Goal: Task Accomplishment & Management: Complete application form

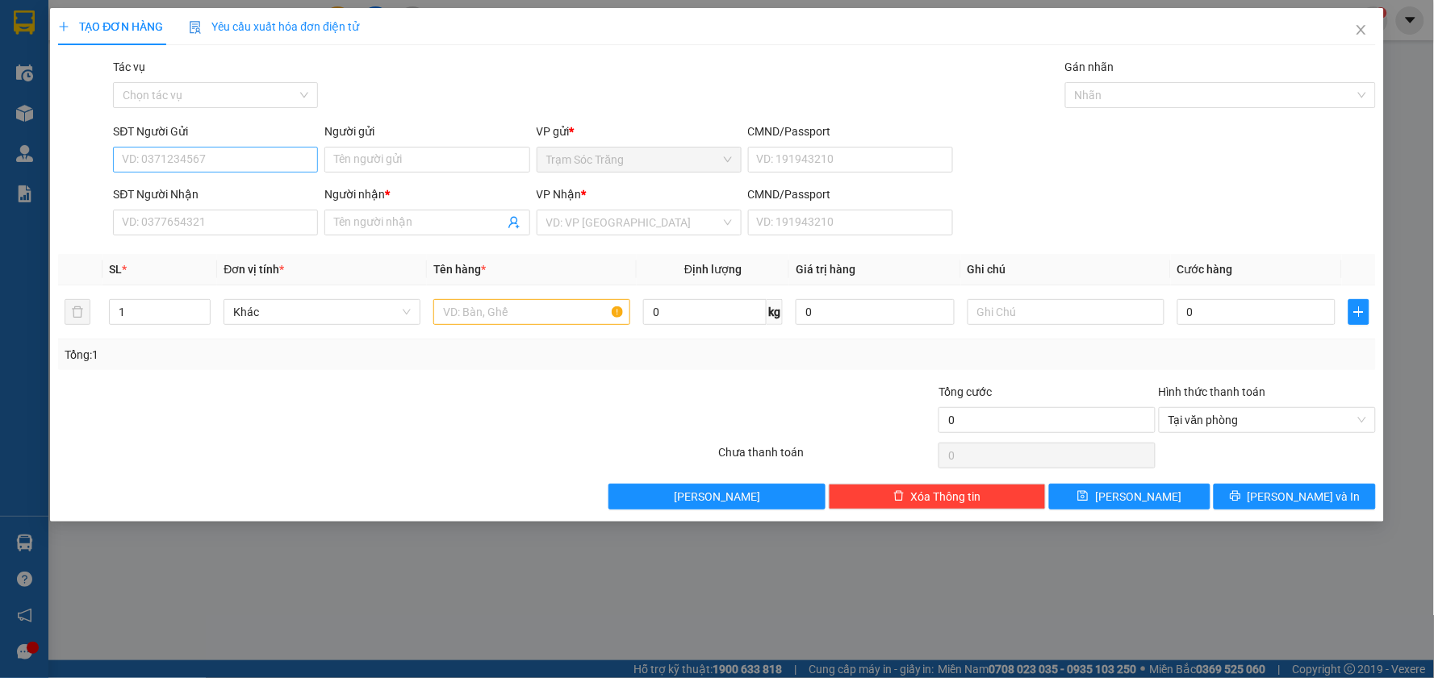
click at [202, 151] on input "SĐT Người Gửi" at bounding box center [215, 160] width 205 height 26
type input "0975196536"
click at [220, 191] on div "0975196536 - HÚA" at bounding box center [216, 192] width 186 height 18
type input "HÚA"
type input "0789832816"
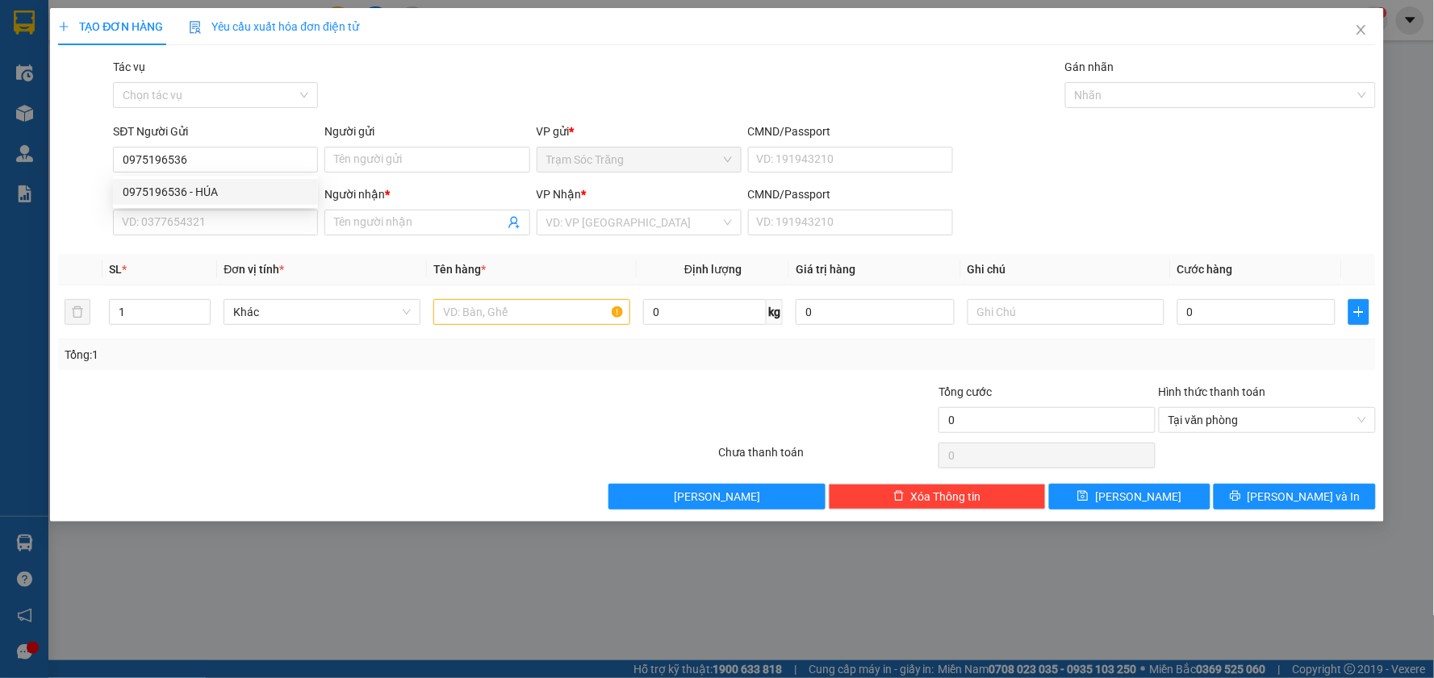
type input "HÂN."
type input "20.000"
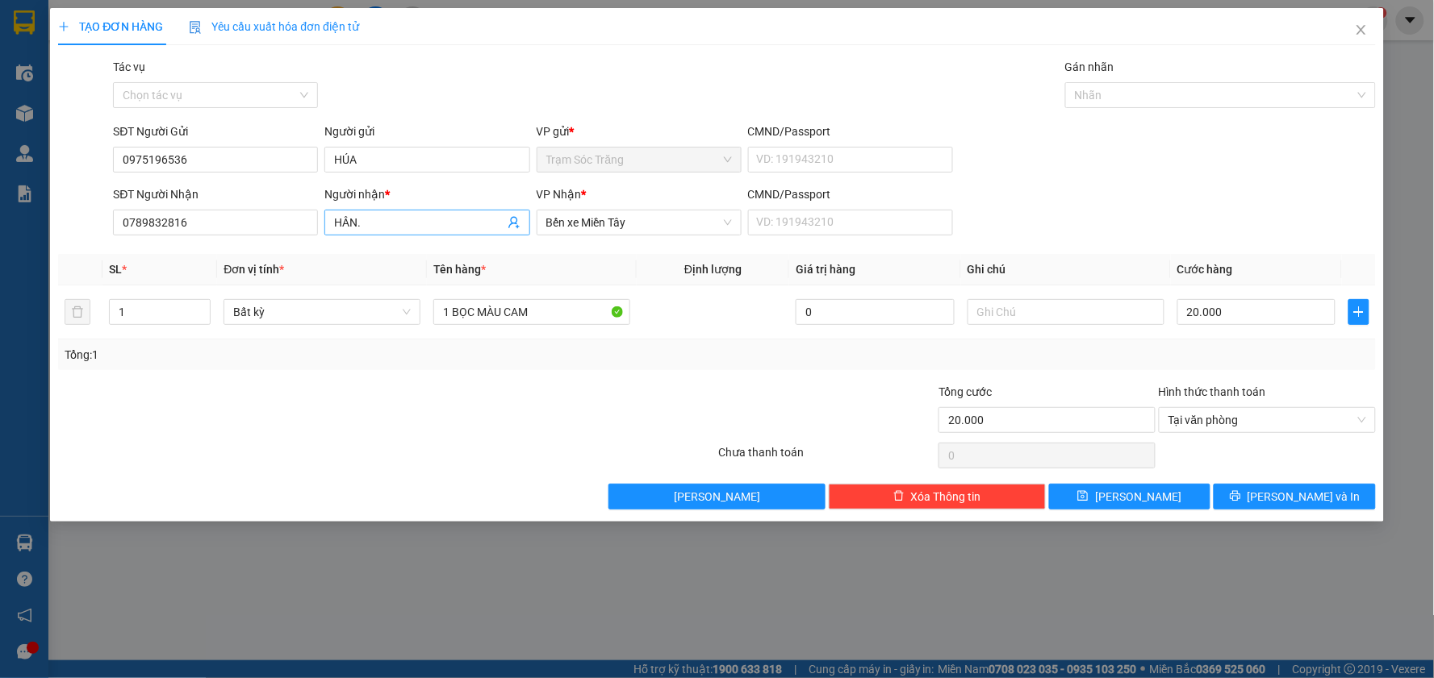
type input "0975196536"
click at [390, 215] on input "HÂN." at bounding box center [418, 223] width 169 height 18
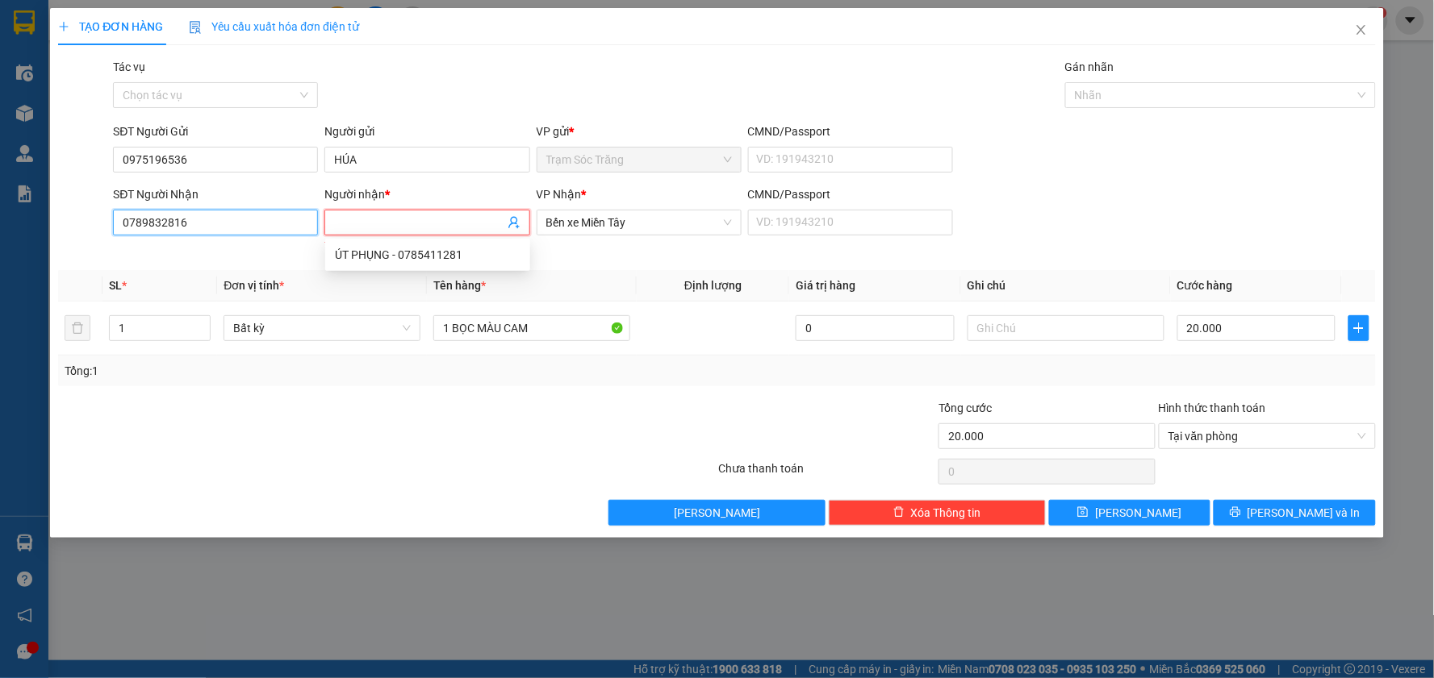
click at [253, 226] on input "0789832816" at bounding box center [215, 223] width 205 height 26
type input "0795546472"
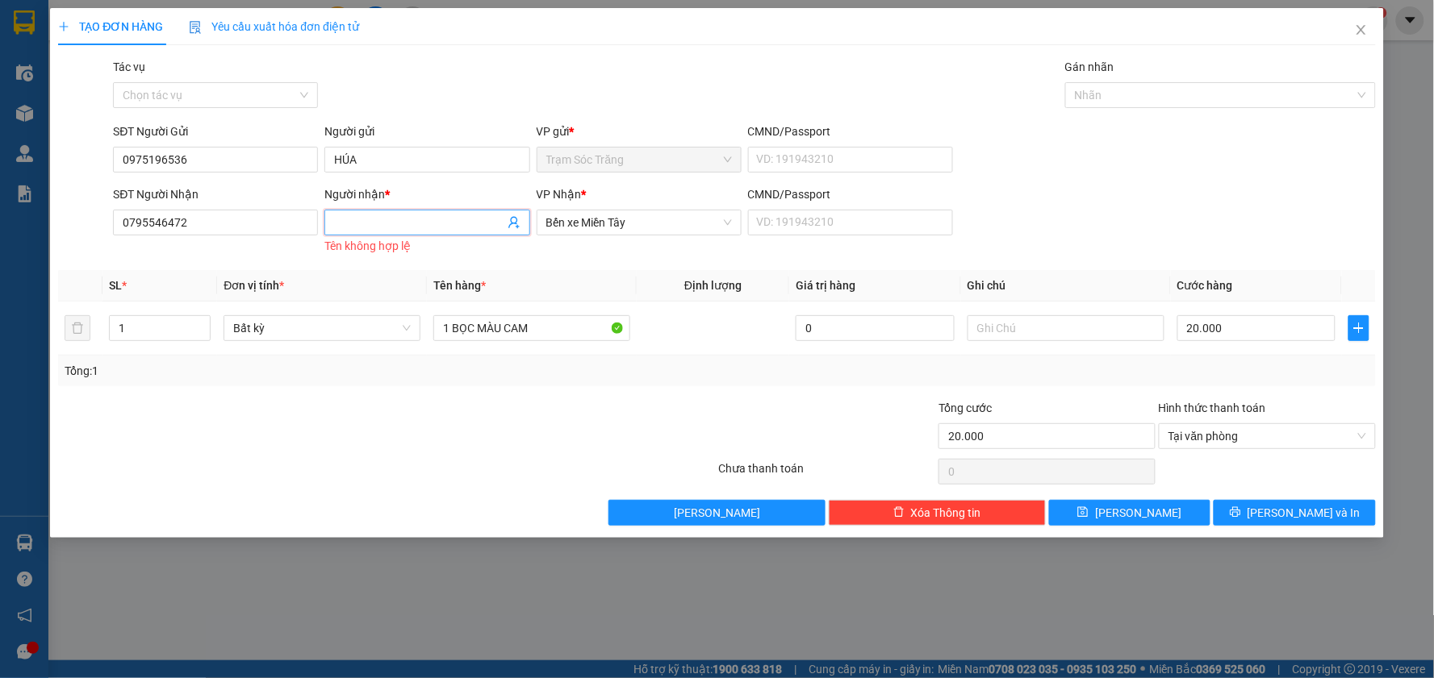
click at [390, 222] on input "Người nhận *" at bounding box center [418, 223] width 169 height 18
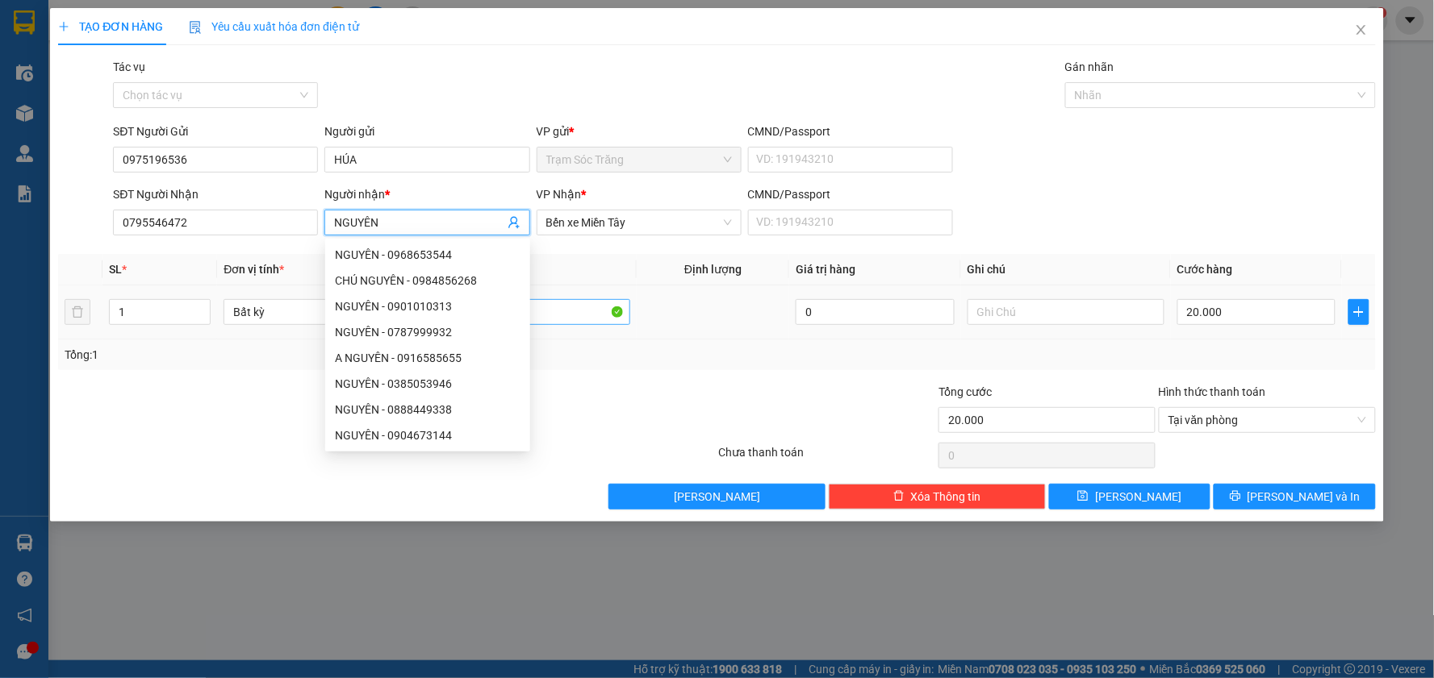
type input "NGUYÊN"
click at [565, 310] on input "1 BỌC MÀU CAM" at bounding box center [531, 312] width 197 height 26
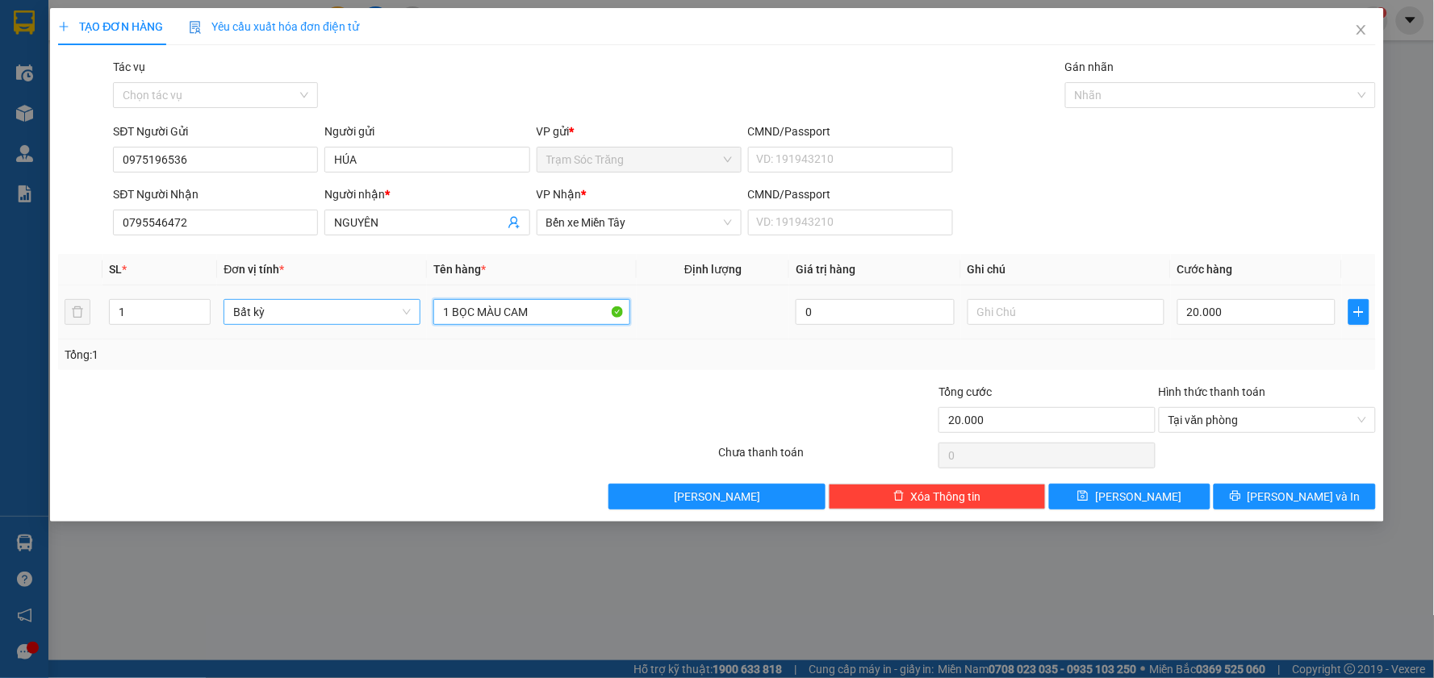
drag, startPoint x: 562, startPoint y: 311, endPoint x: 360, endPoint y: 311, distance: 201.7
click at [360, 311] on tr "1 Bất kỳ 1 BỌC MÀU CAM 0 20.000" at bounding box center [716, 313] width 1317 height 54
type input "1 CCCD"
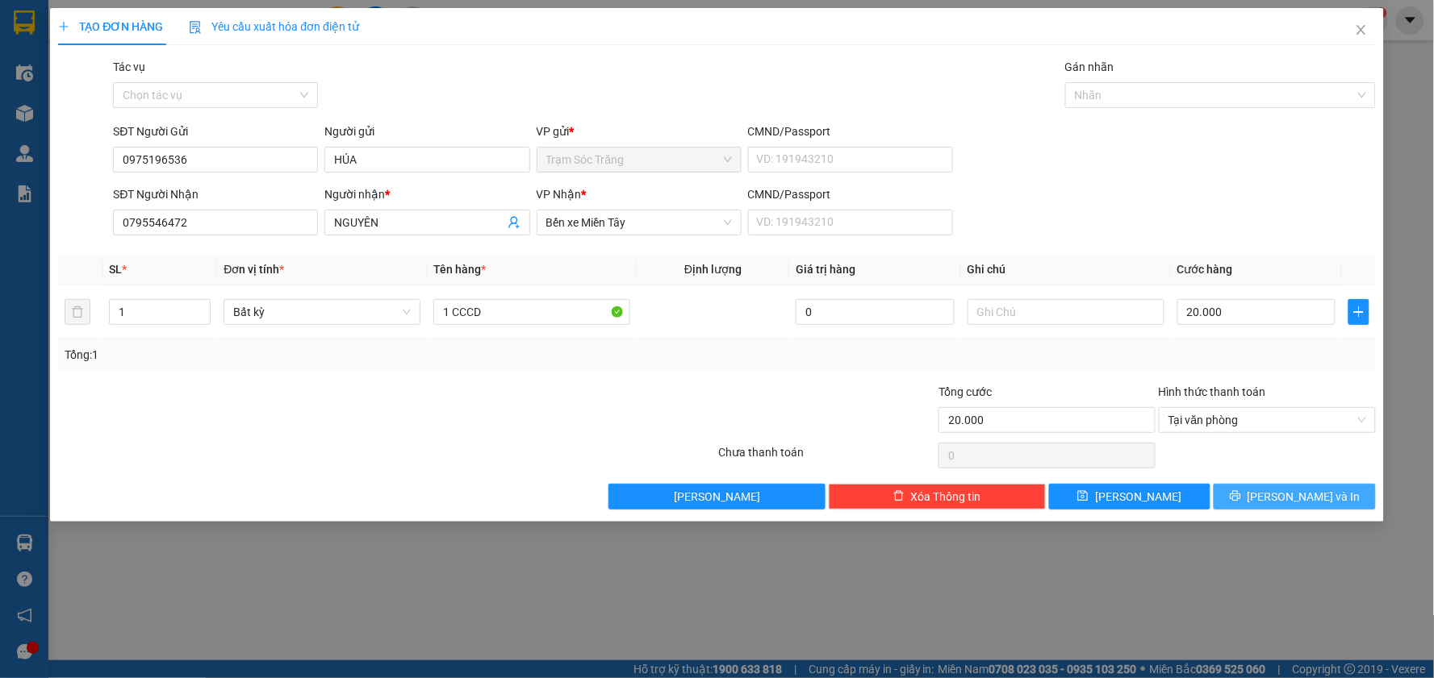
click at [1311, 488] on span "[PERSON_NAME] và In" at bounding box center [1303, 497] width 113 height 18
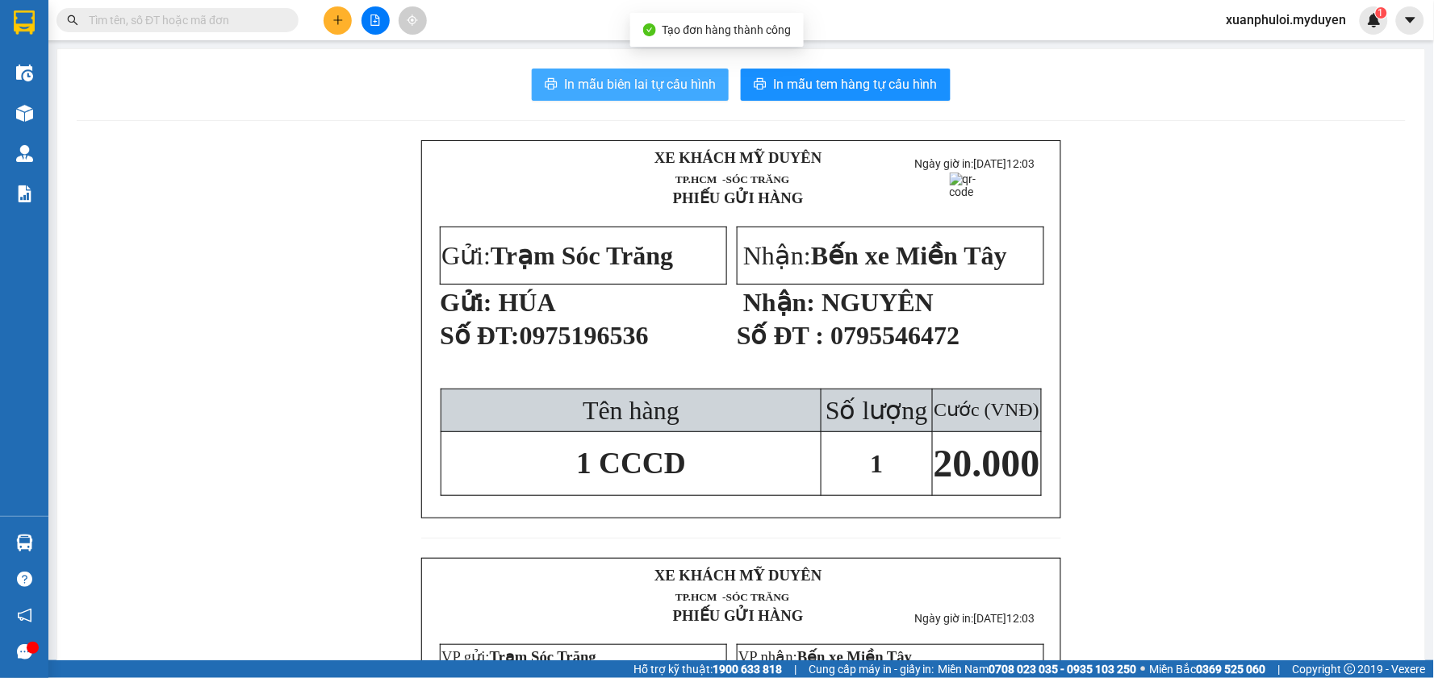
click at [628, 86] on span "In mẫu biên lai tự cấu hình" at bounding box center [640, 84] width 152 height 20
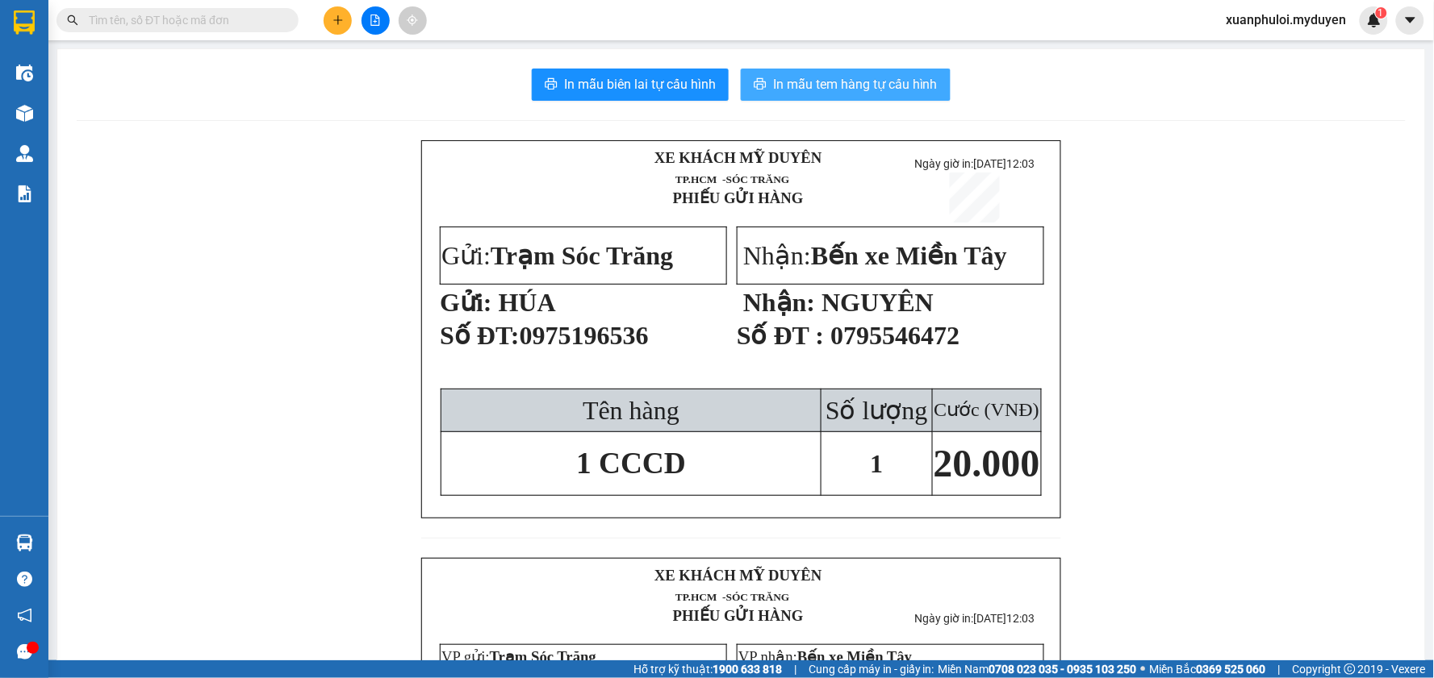
click at [841, 90] on span "In mẫu tem hàng tự cấu hình" at bounding box center [855, 84] width 165 height 20
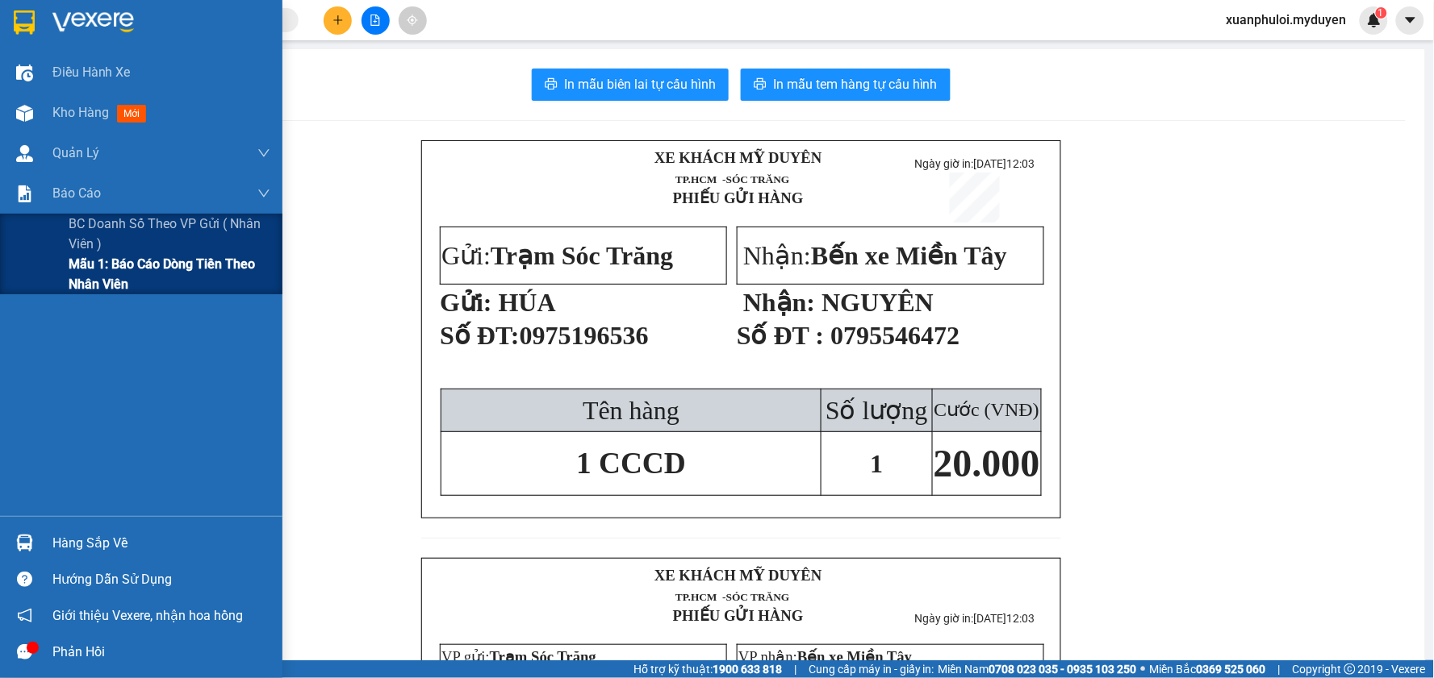
click at [119, 268] on span "Mẫu 1: Báo cáo dòng tiền theo nhân viên" at bounding box center [170, 274] width 202 height 40
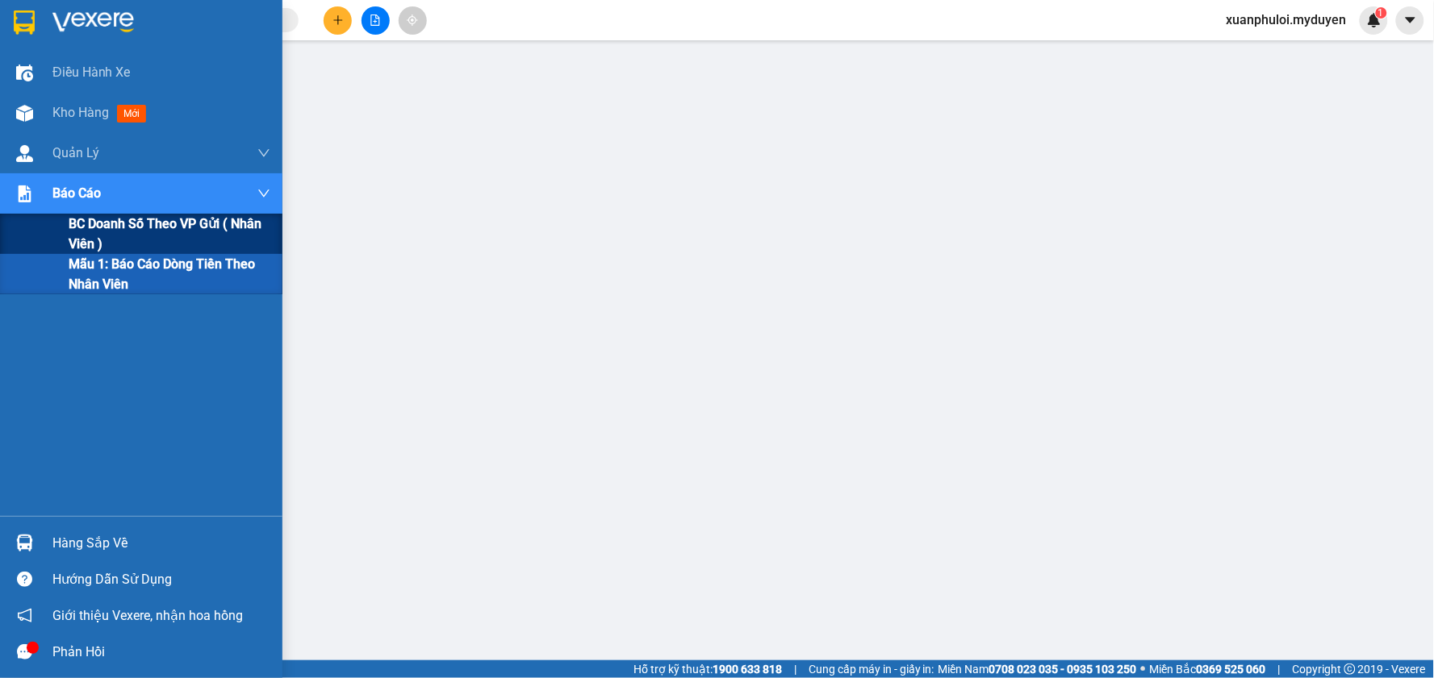
click at [111, 236] on span "BC doanh số theo VP gửi ( nhân viên )" at bounding box center [170, 234] width 202 height 40
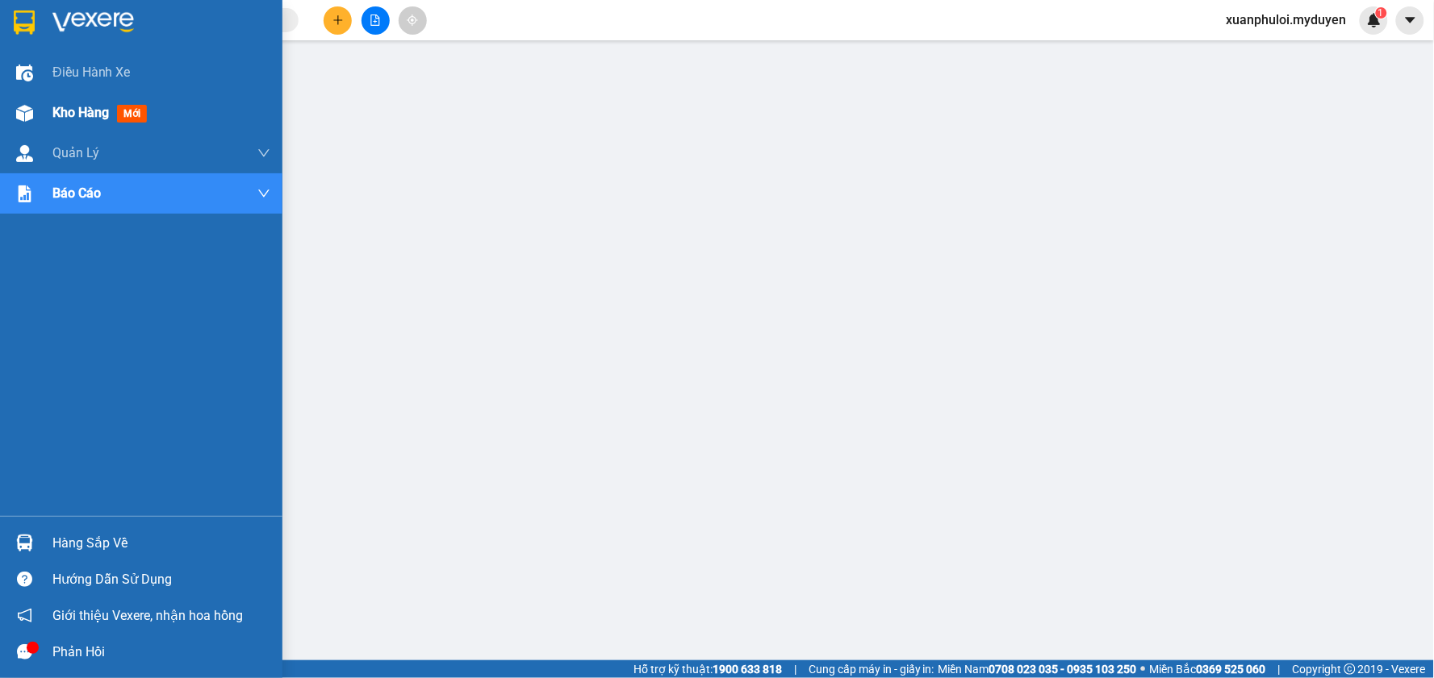
click at [69, 111] on span "Kho hàng" at bounding box center [80, 112] width 56 height 15
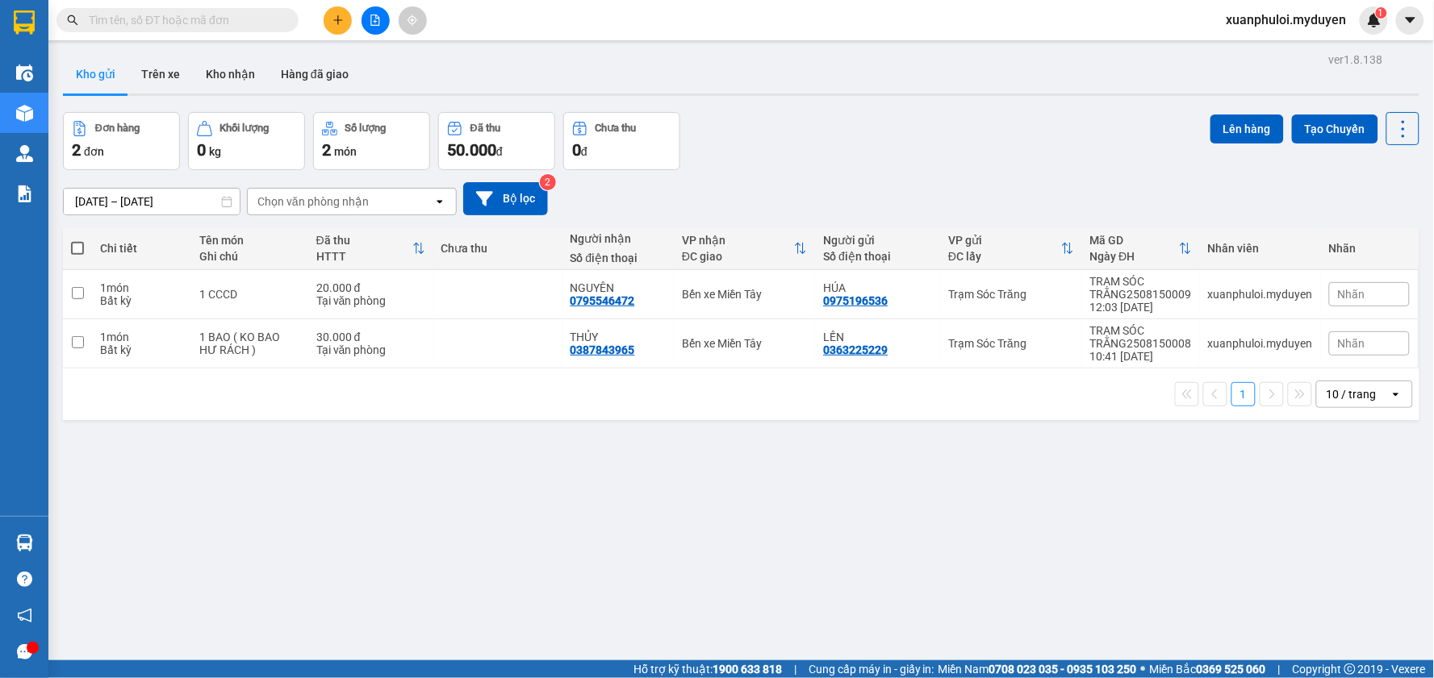
click at [75, 255] on label at bounding box center [77, 248] width 13 height 16
click at [77, 240] on input "checkbox" at bounding box center [77, 240] width 0 height 0
checkbox input "true"
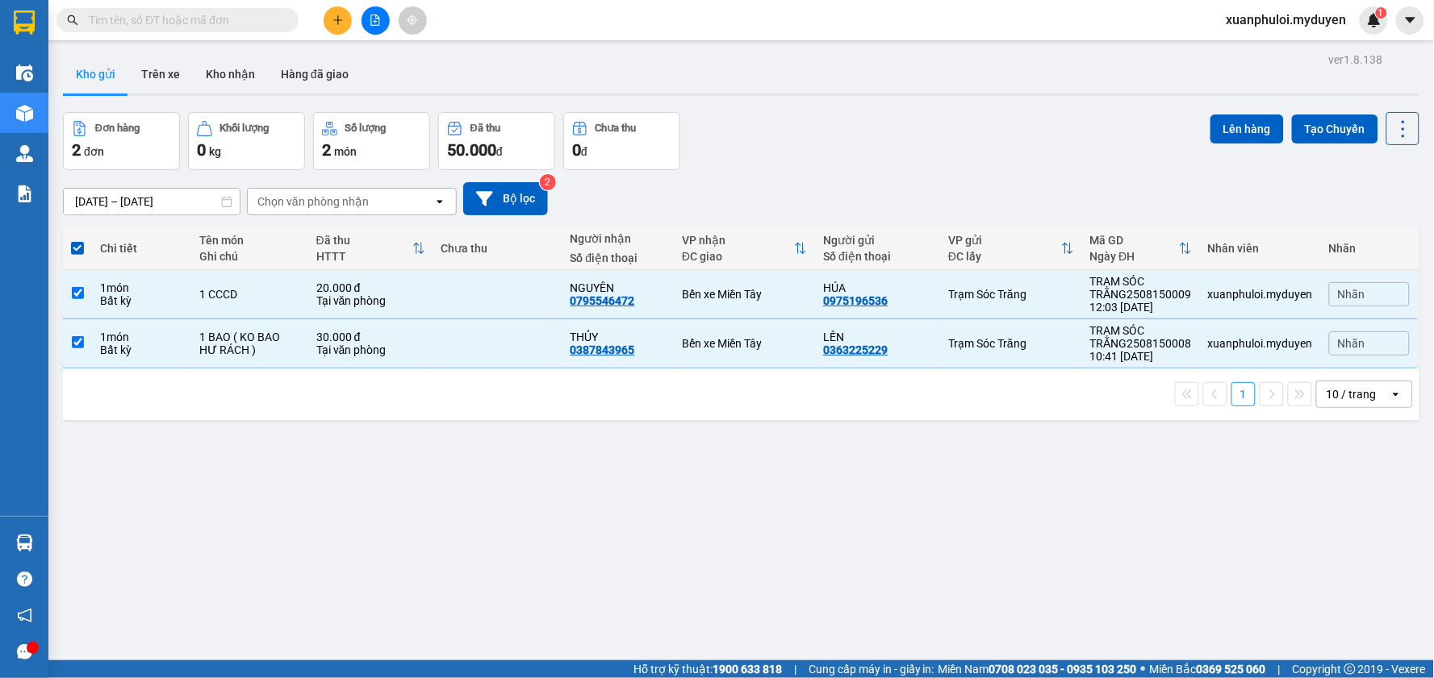
click at [1238, 144] on div "Lên hàng Tạo Chuyến" at bounding box center [1314, 128] width 209 height 33
click at [1238, 132] on button "Lên hàng" at bounding box center [1246, 129] width 73 height 29
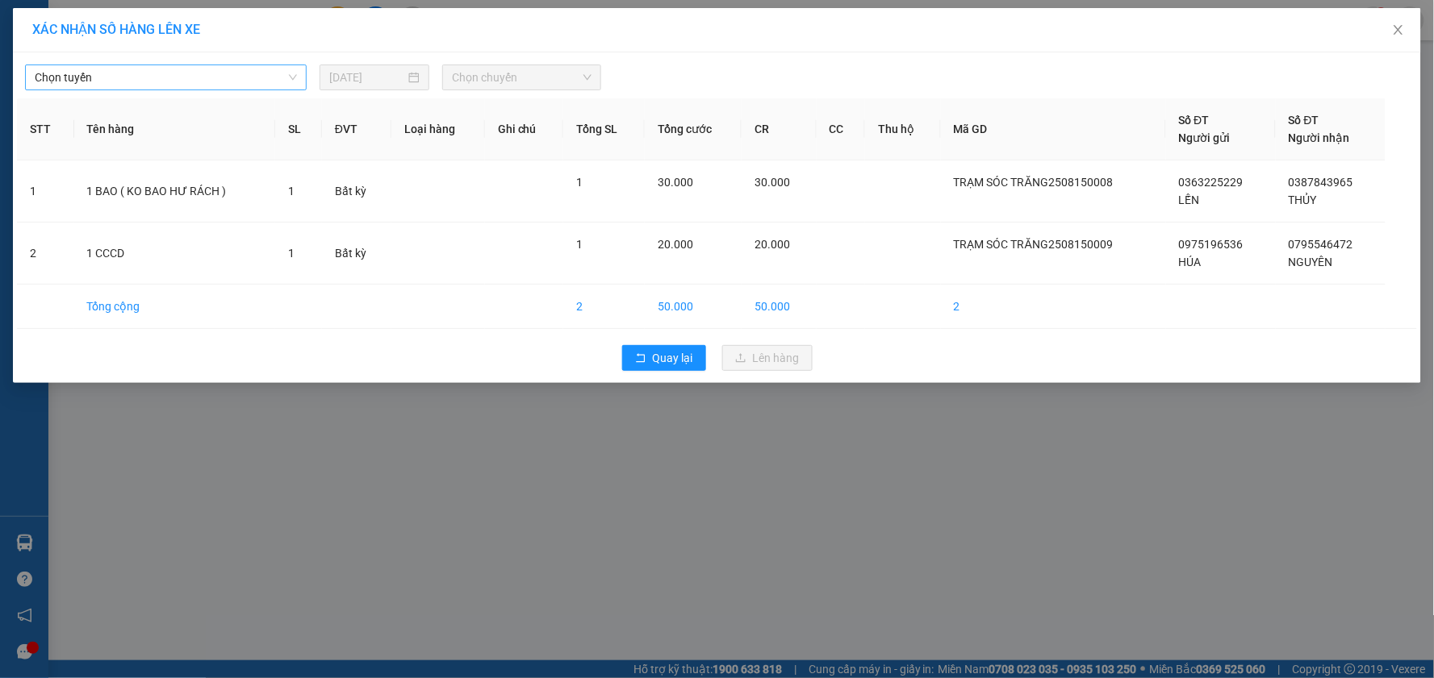
click at [263, 79] on span "Chọn tuyến" at bounding box center [166, 77] width 262 height 24
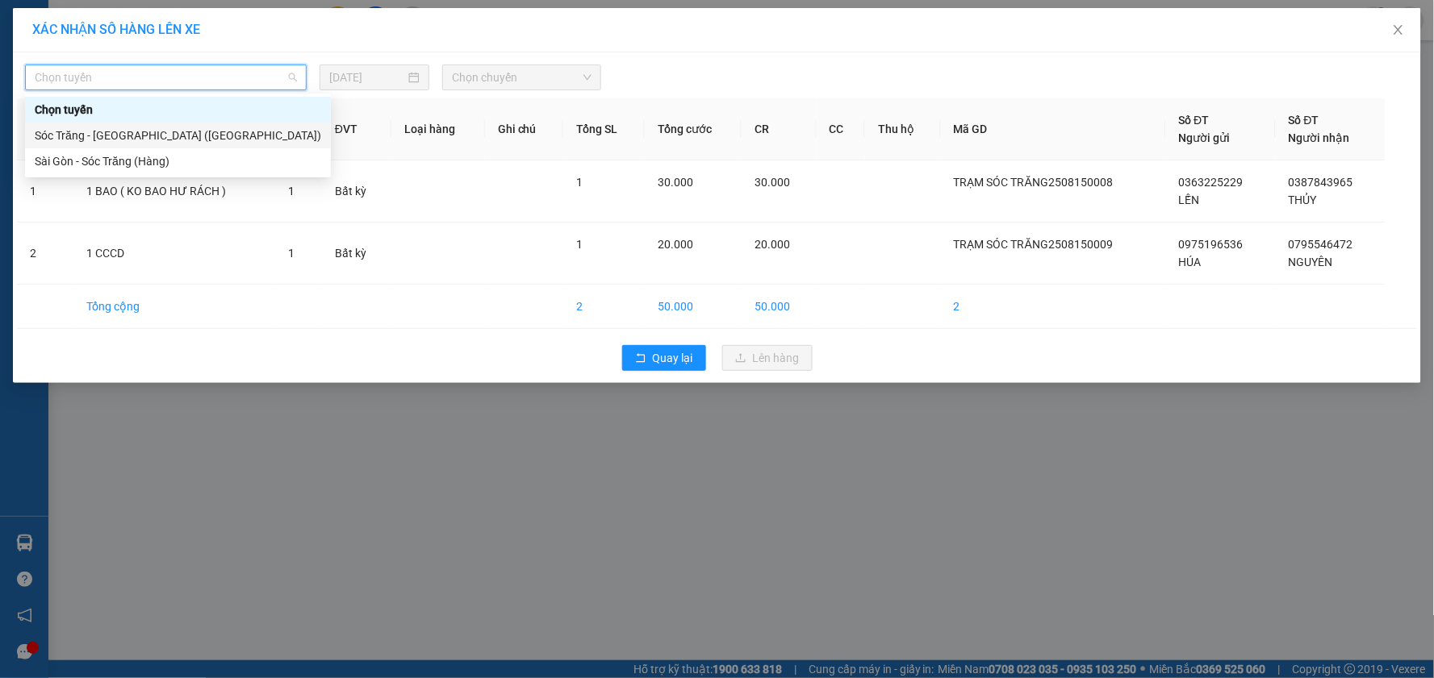
click at [150, 132] on div "Sóc Trăng - [GEOGRAPHIC_DATA] ([GEOGRAPHIC_DATA])" at bounding box center [178, 136] width 286 height 18
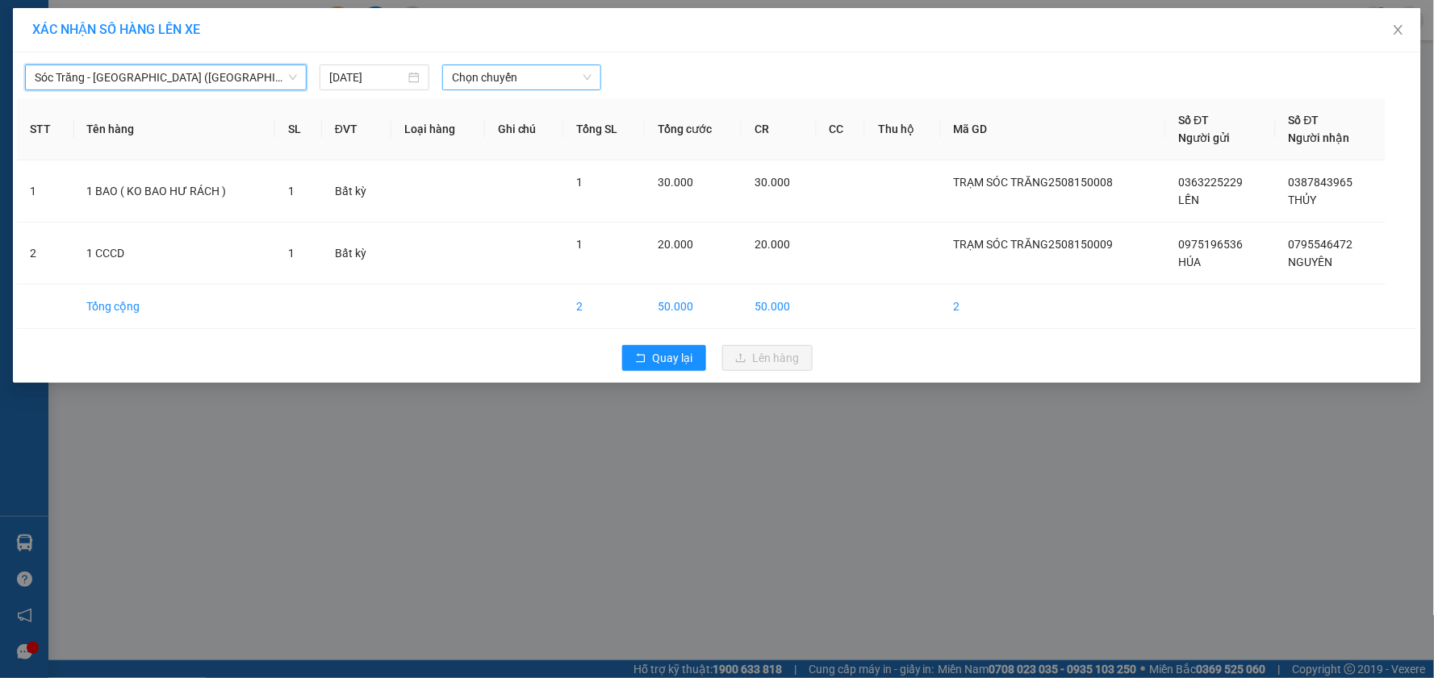
click at [525, 89] on span "Chọn chuyến" at bounding box center [522, 77] width 140 height 24
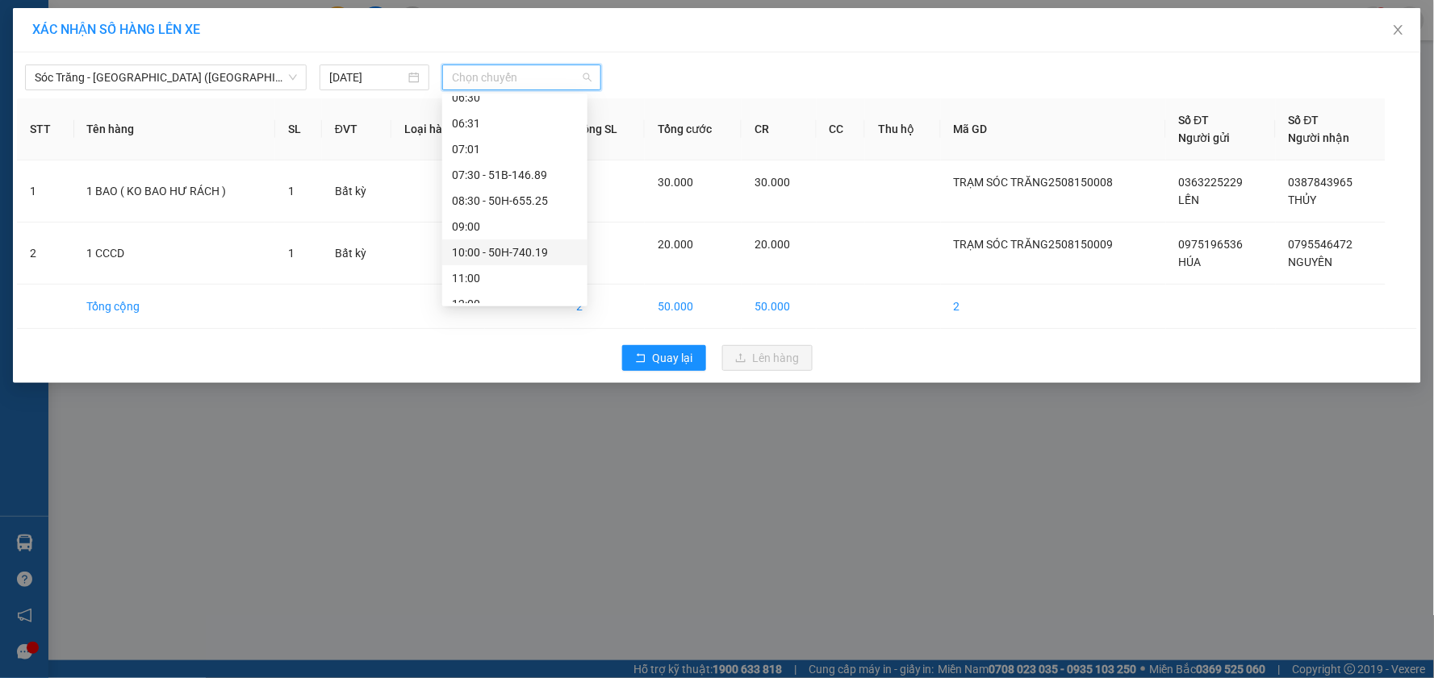
scroll to position [179, 0]
click at [493, 211] on div "12:00" at bounding box center [515, 215] width 126 height 18
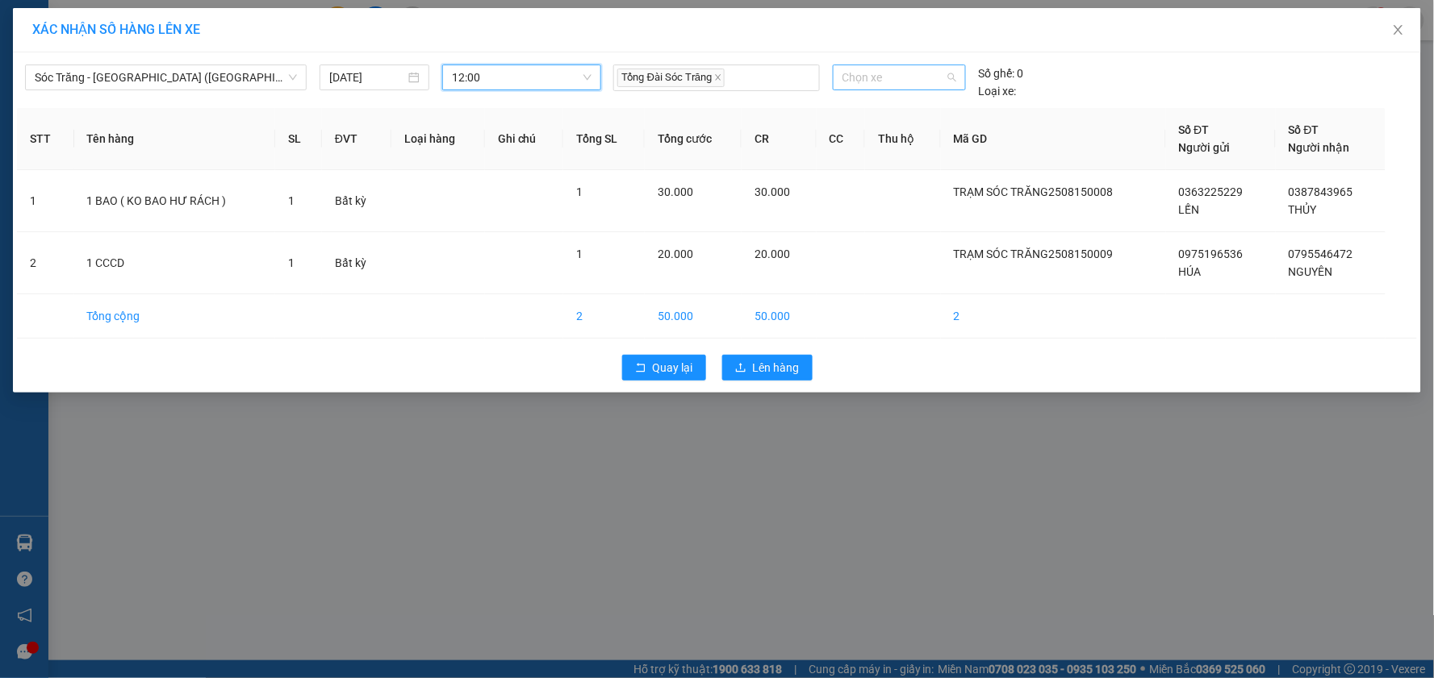
click at [881, 77] on span "Chọn xe" at bounding box center [899, 77] width 114 height 24
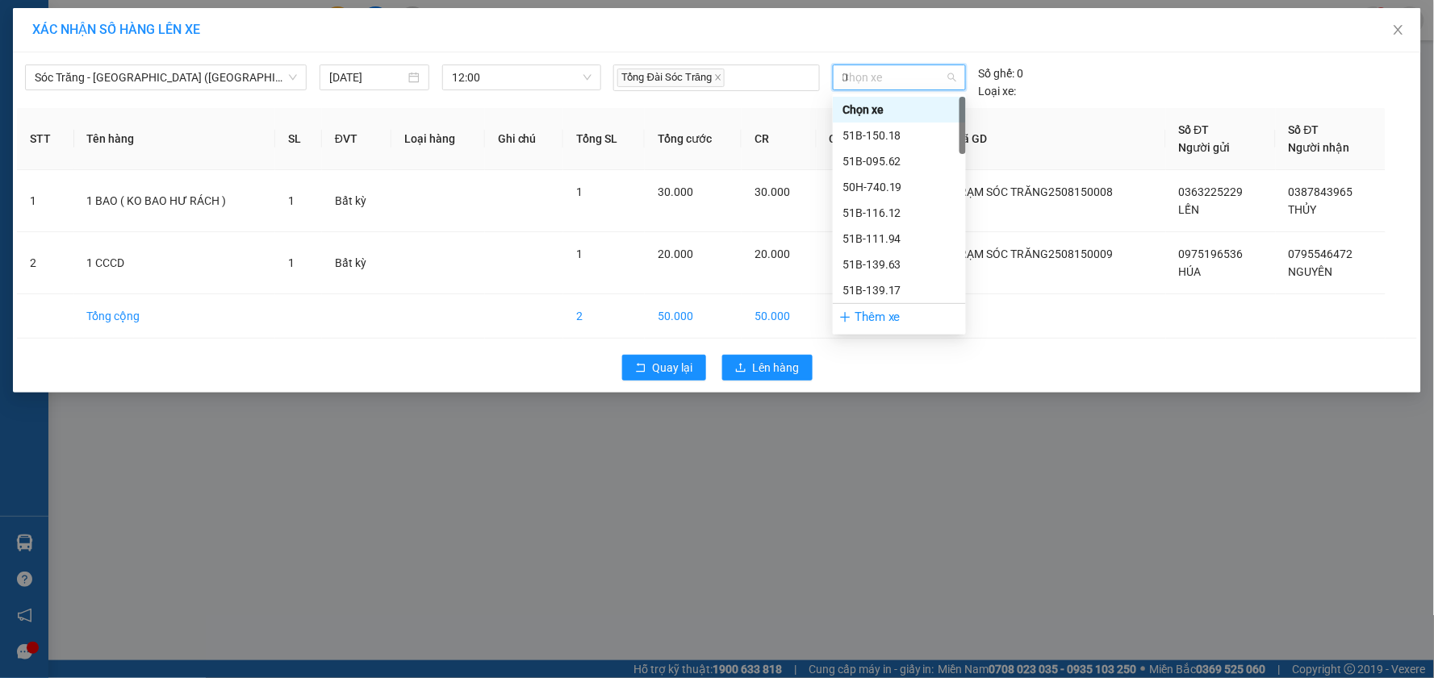
type input "02"
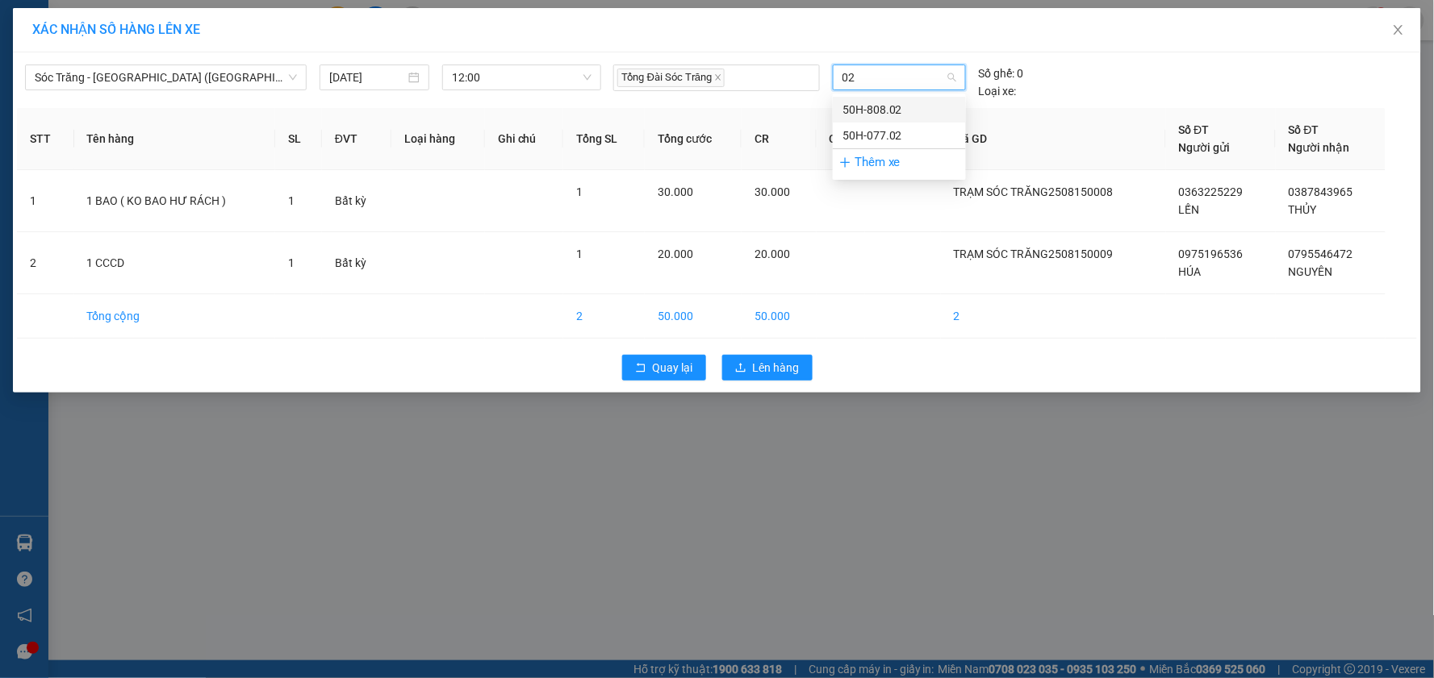
click at [898, 110] on div "50H-808.02" at bounding box center [899, 110] width 114 height 18
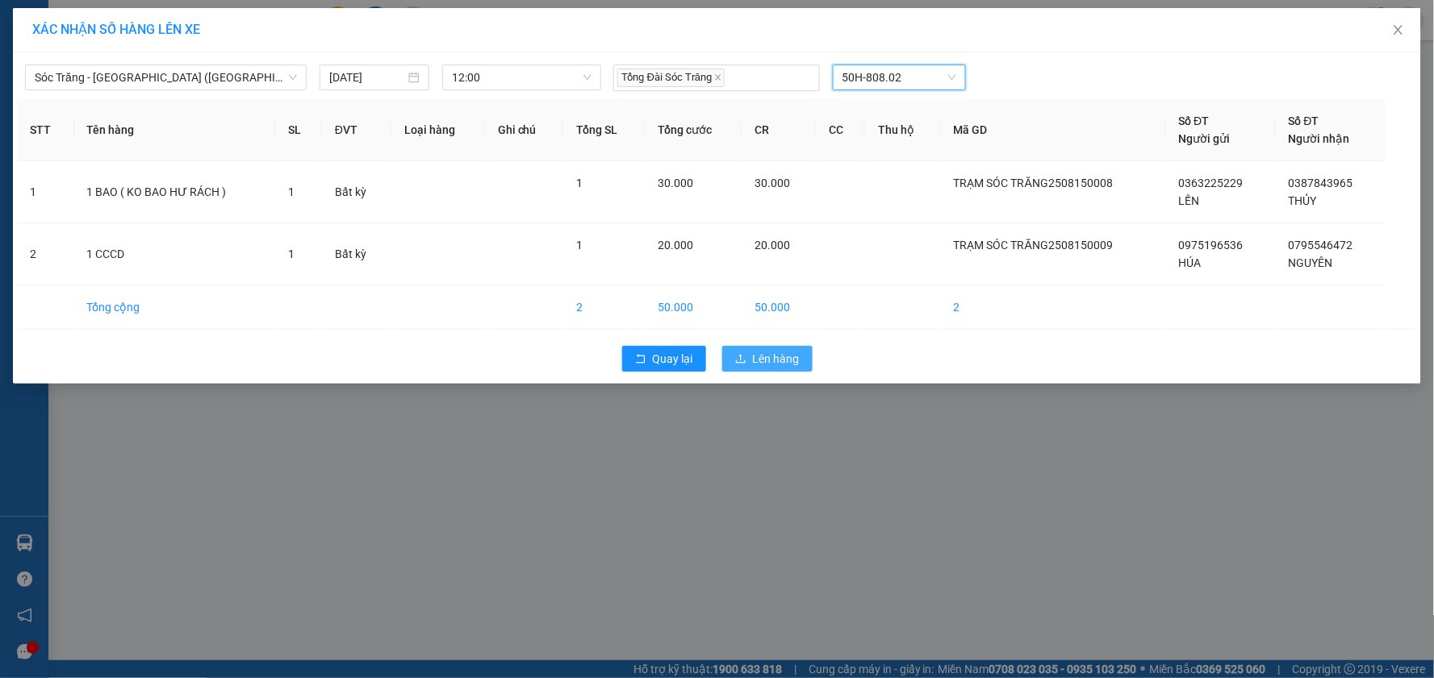
click at [785, 355] on span "Lên hàng" at bounding box center [776, 359] width 47 height 18
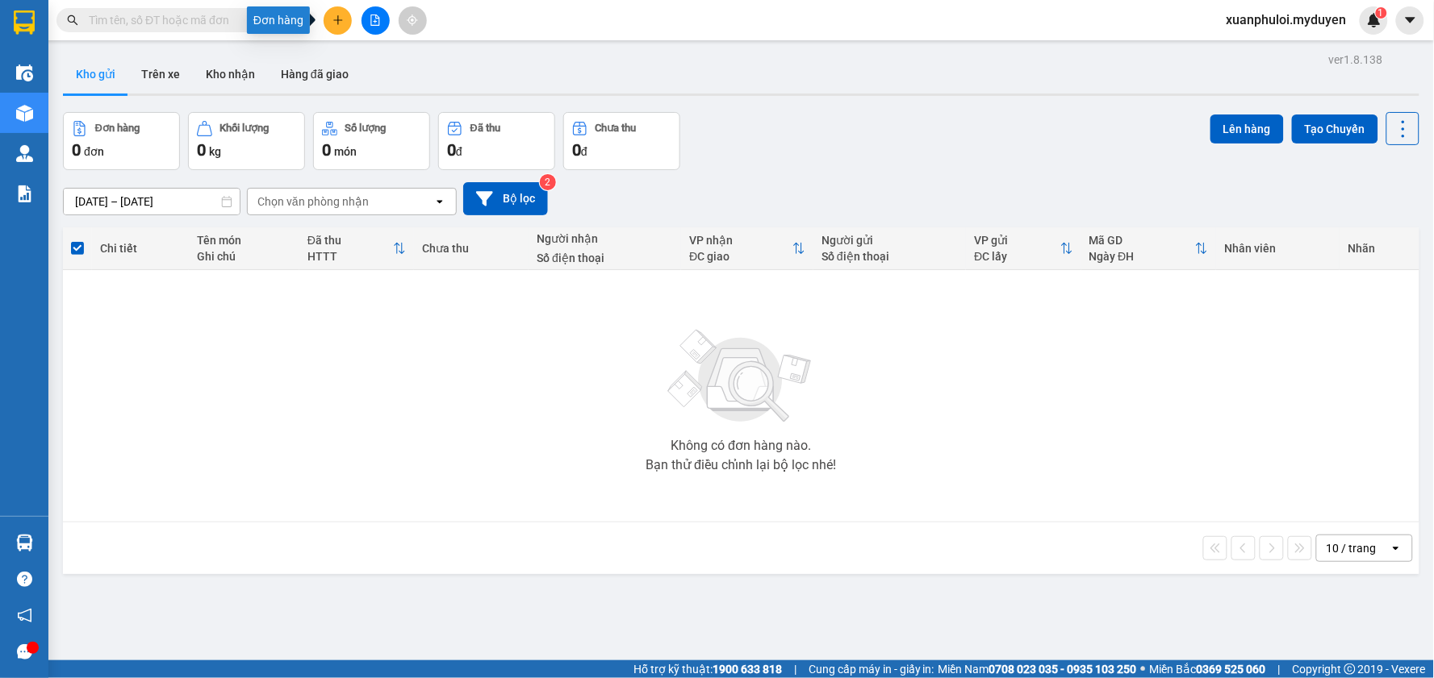
click at [343, 11] on button at bounding box center [338, 20] width 28 height 28
click at [372, 59] on div "Tạo đơn hàng" at bounding box center [401, 61] width 70 height 18
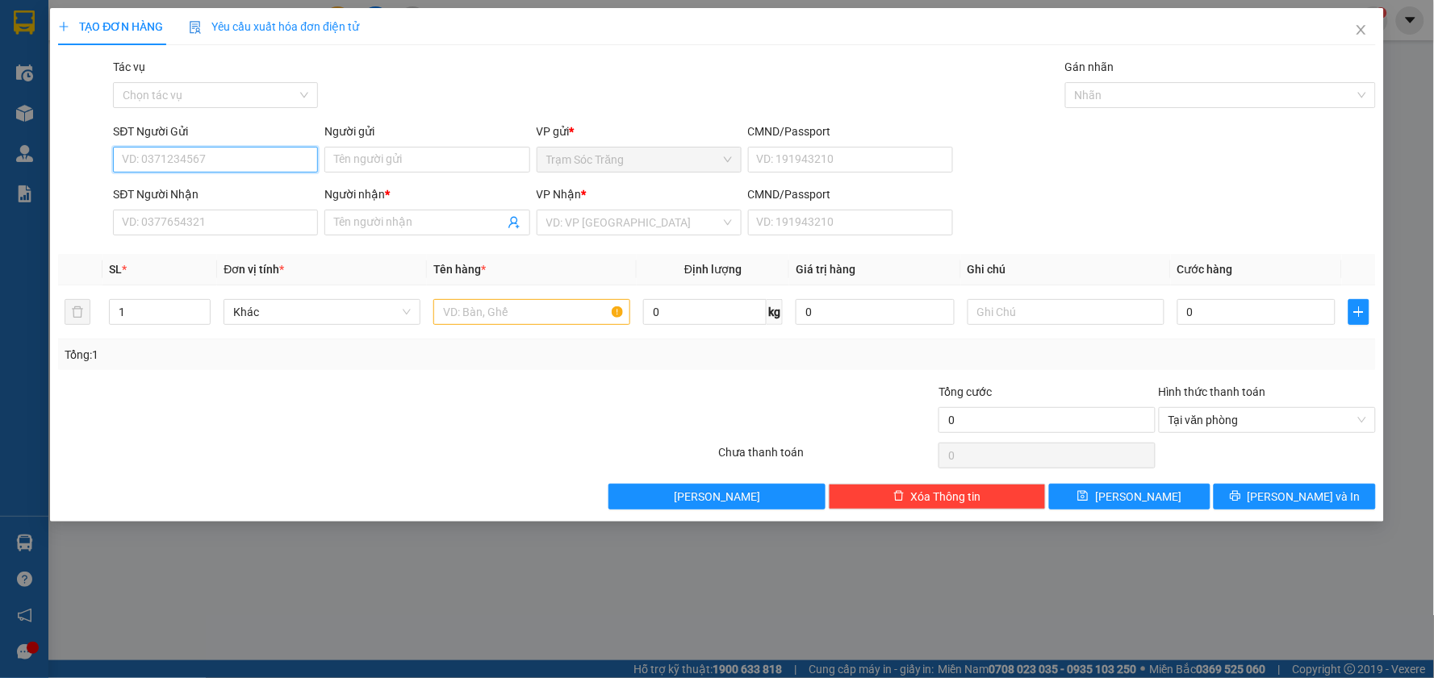
click at [178, 157] on input "SĐT Người Gửi" at bounding box center [215, 160] width 205 height 26
click at [223, 183] on div "0962721499 - NINH" at bounding box center [216, 192] width 186 height 18
type input "0962721499"
type input "NINH"
type input "0908189494"
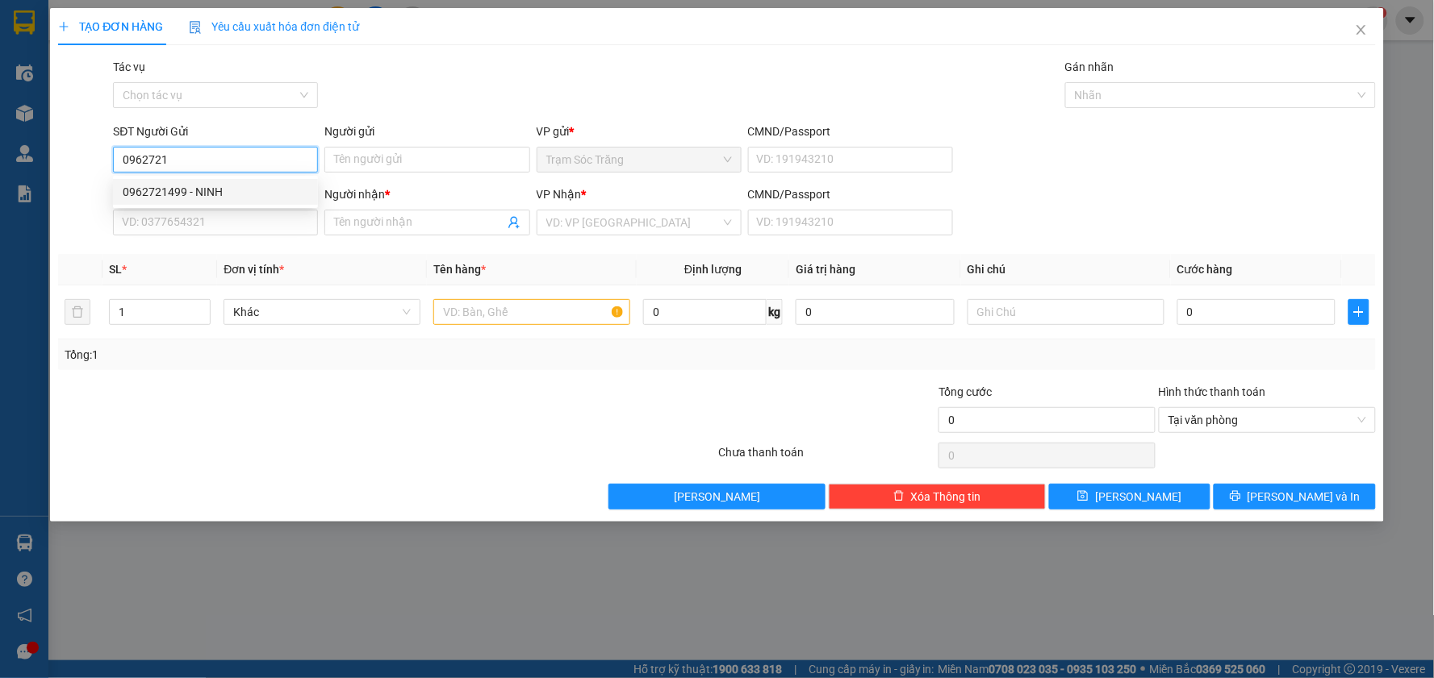
type input "VŨ"
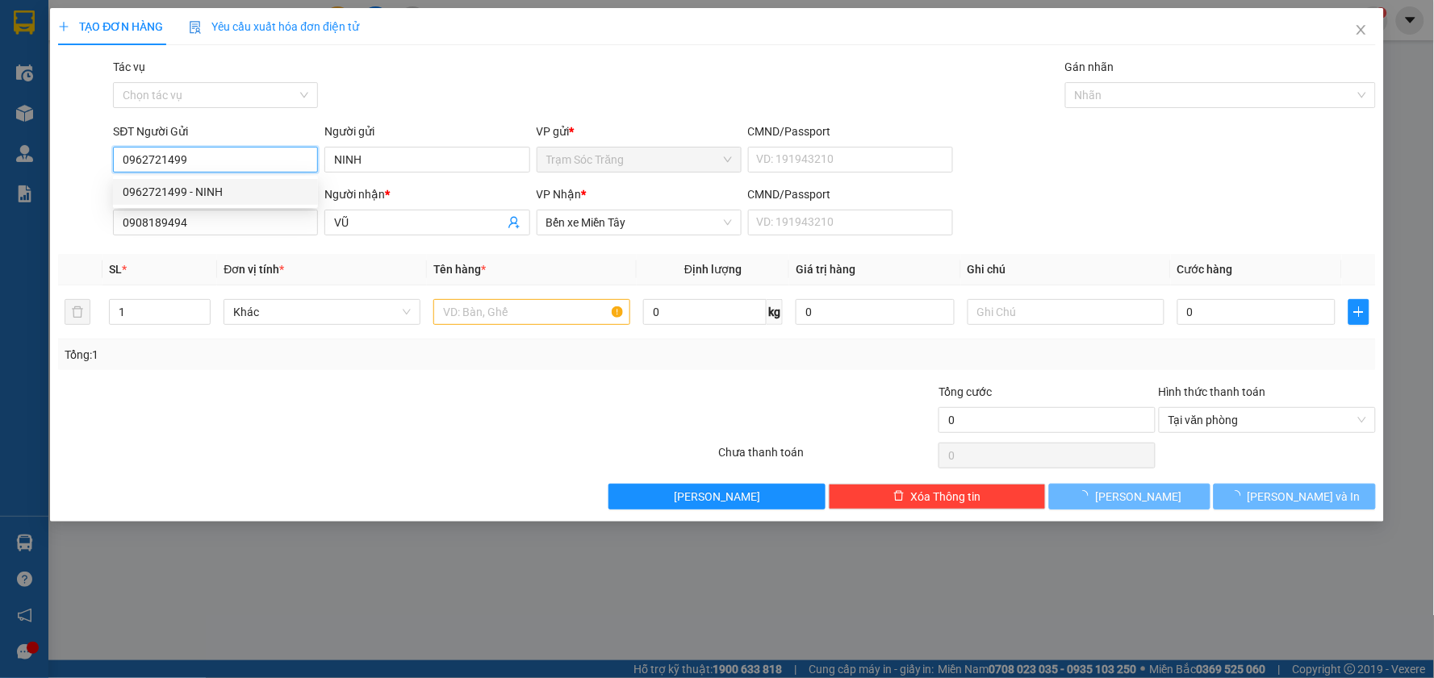
type input "50.000"
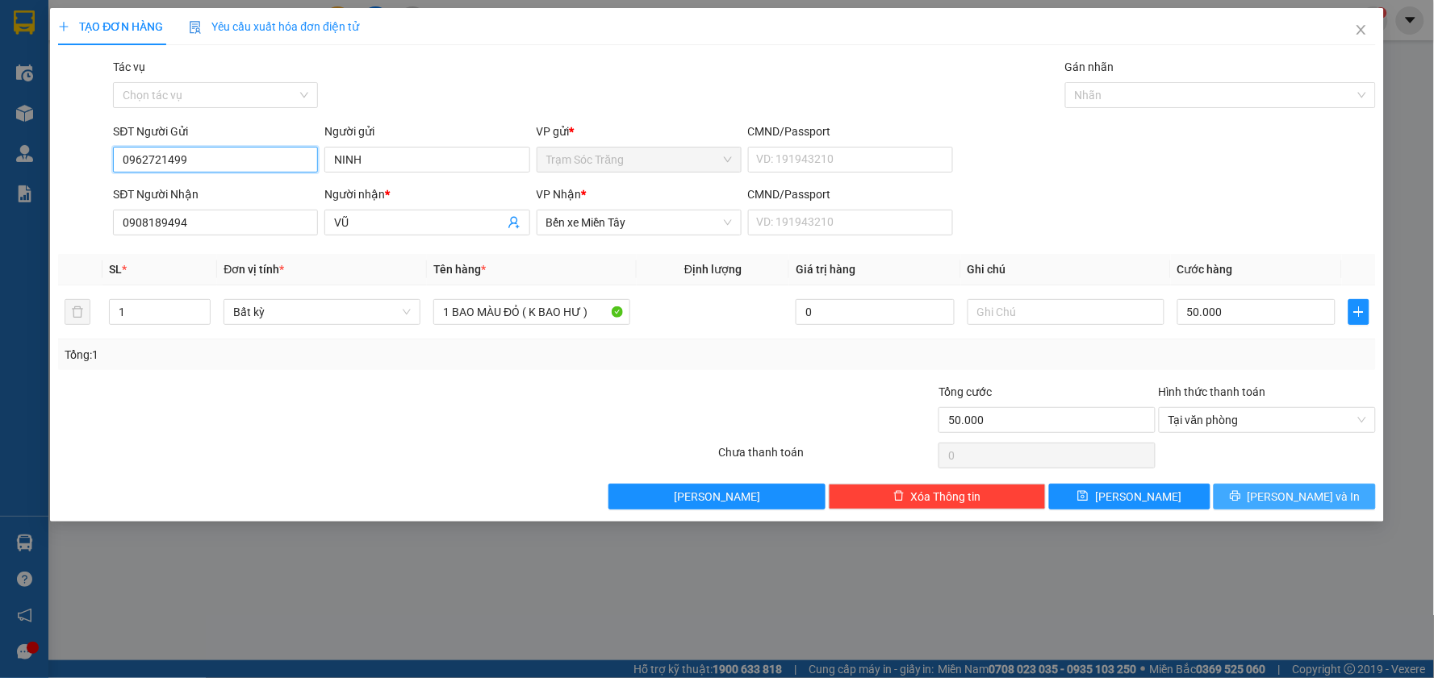
type input "0962721499"
click at [1287, 496] on span "[PERSON_NAME] và In" at bounding box center [1303, 497] width 113 height 18
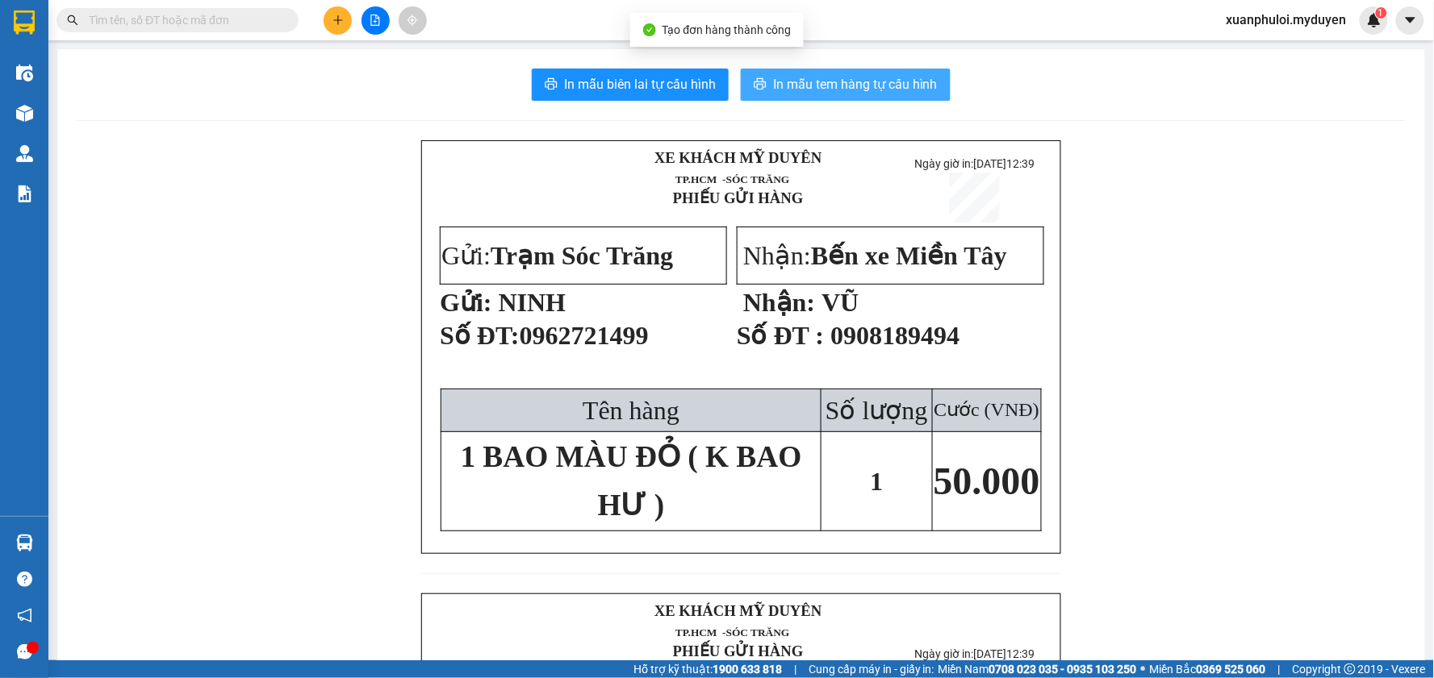
click at [880, 71] on button "In mẫu tem hàng tự cấu hình" at bounding box center [846, 85] width 210 height 32
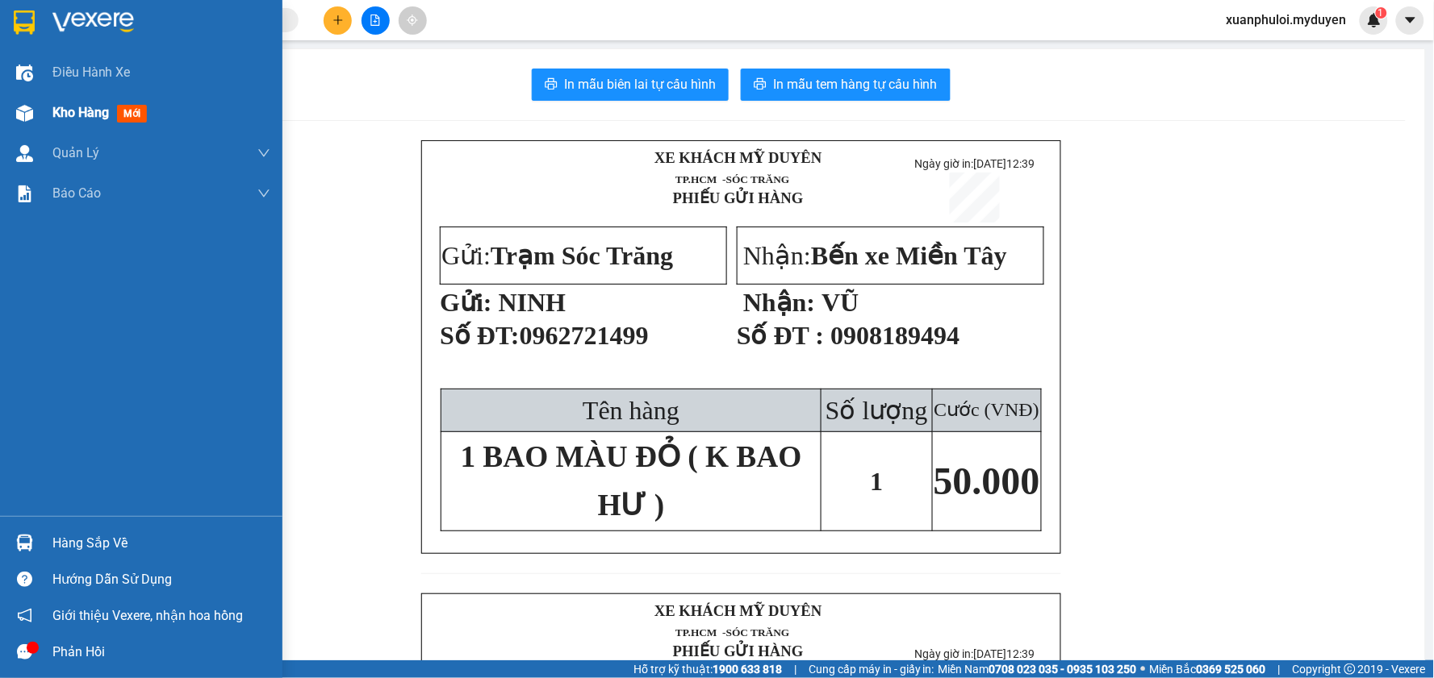
click at [73, 106] on span "Kho hàng" at bounding box center [80, 112] width 56 height 15
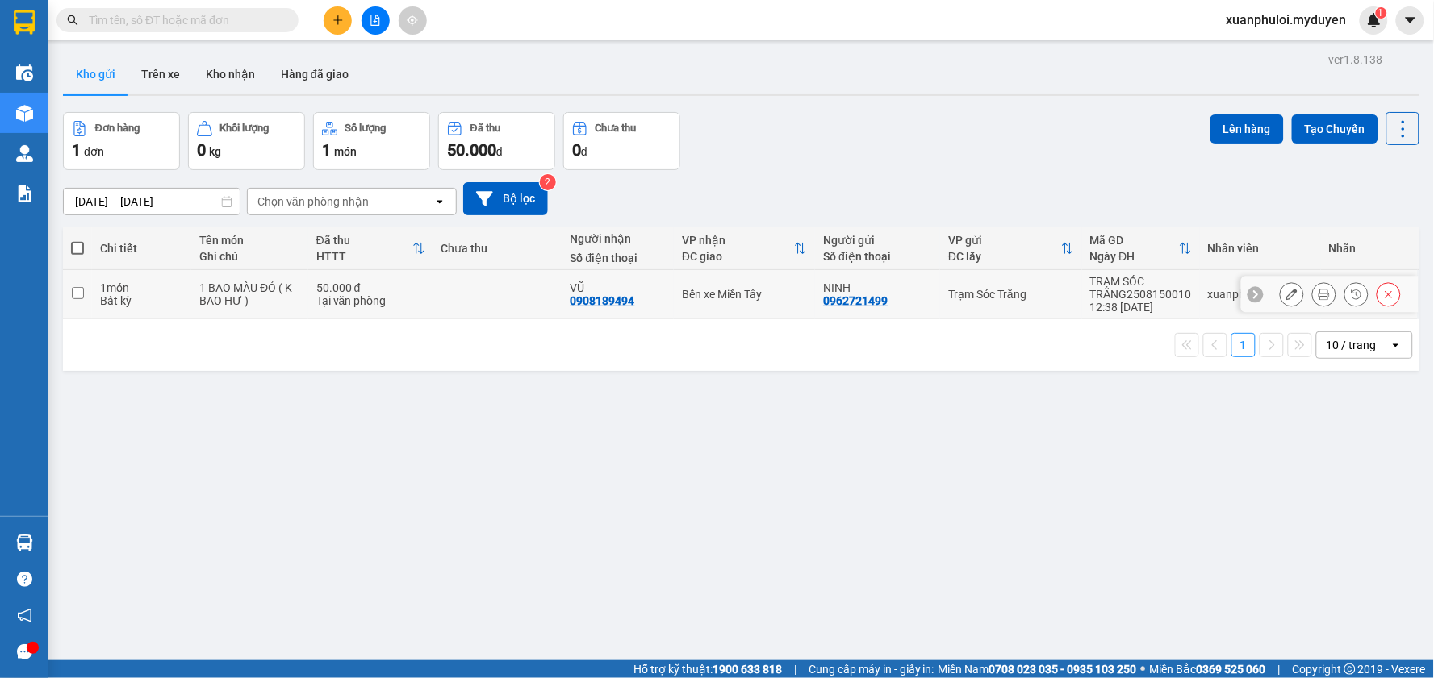
click at [1286, 290] on icon at bounding box center [1291, 294] width 11 height 11
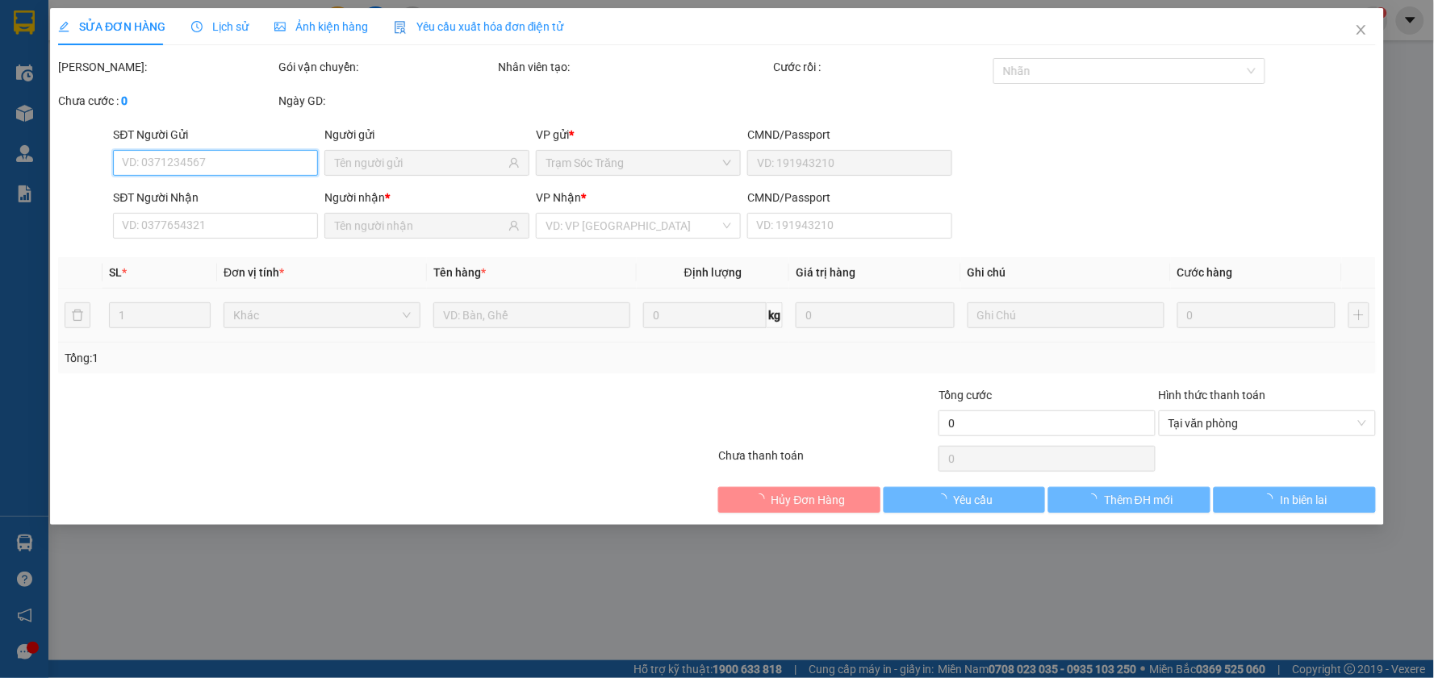
type input "0962721499"
type input "0908189494"
type input "50.000"
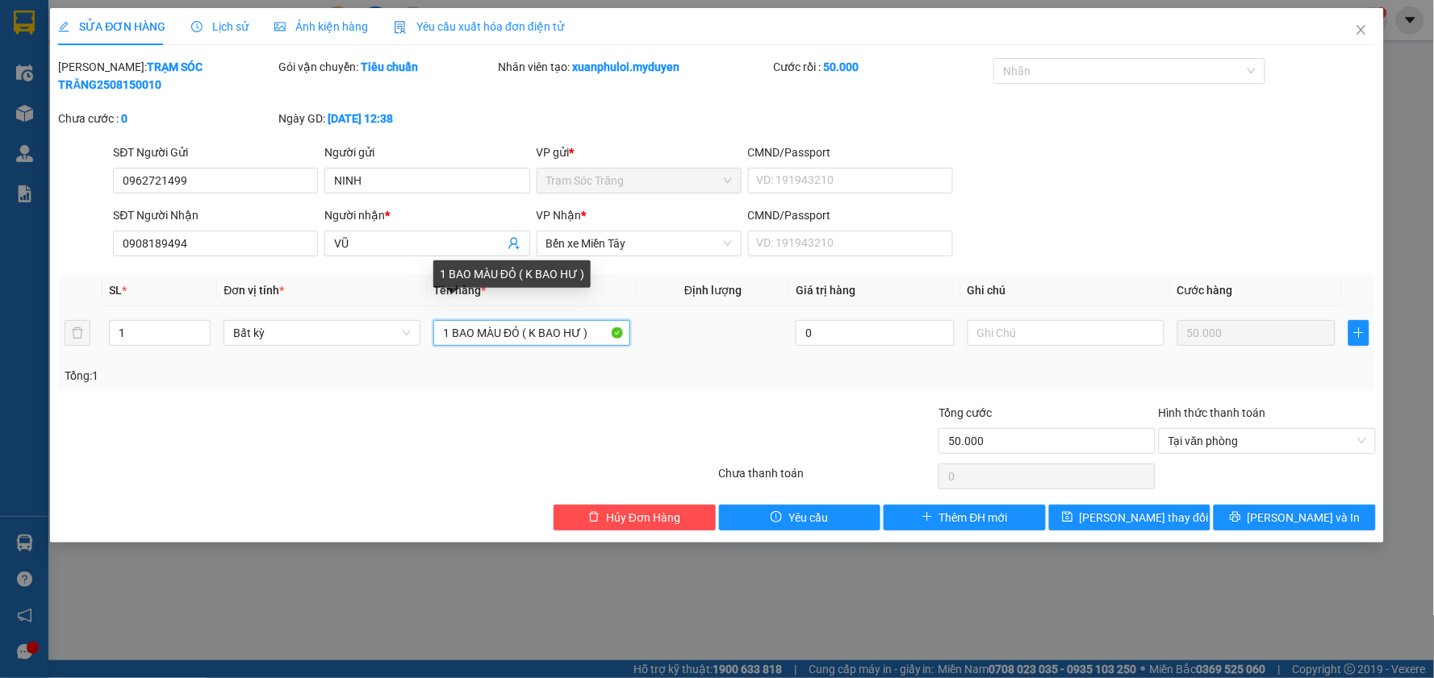
click at [520, 320] on input "1 BAO MÀU ĐỎ ( K BAO HƯ )" at bounding box center [531, 333] width 197 height 26
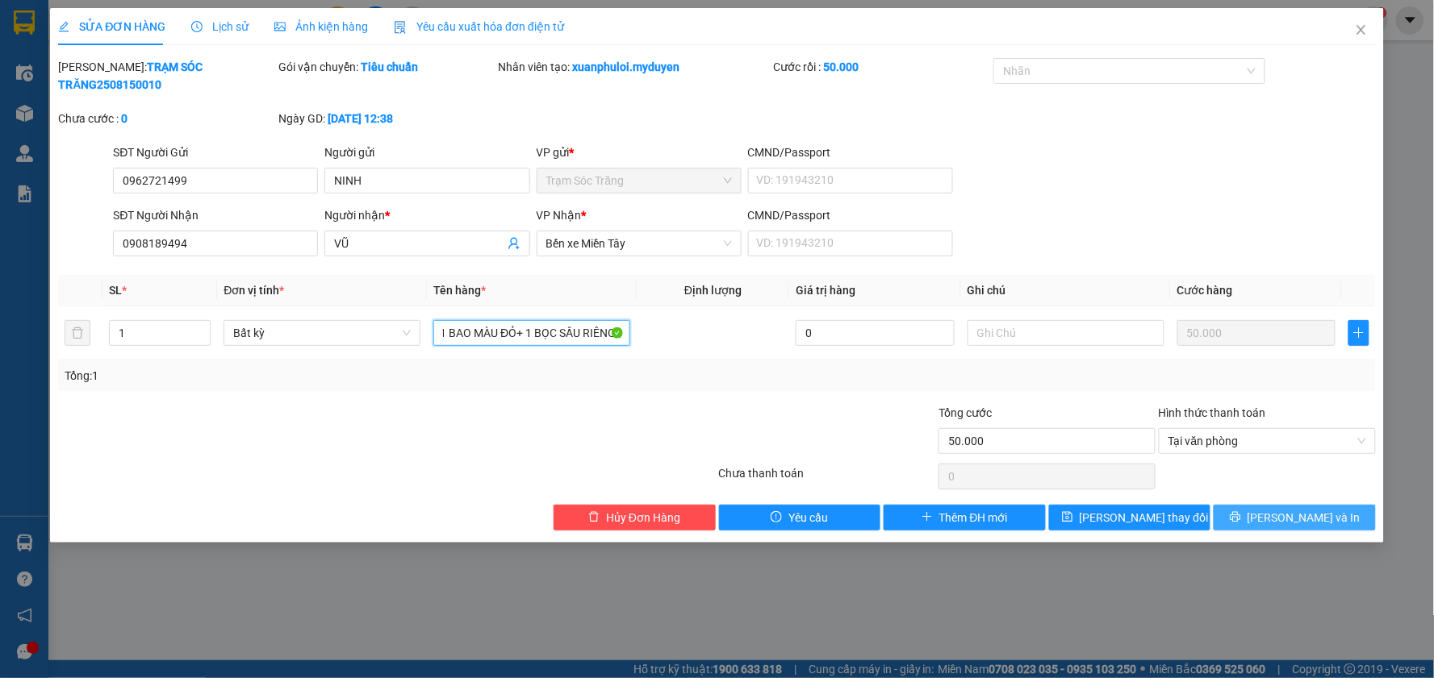
type input "1 BAO MÀU ĐỎ+ 1 BỌC SẦU RIÊNG ( K BAO HƯ )"
click at [1261, 505] on button "[PERSON_NAME] và In" at bounding box center [1294, 518] width 162 height 26
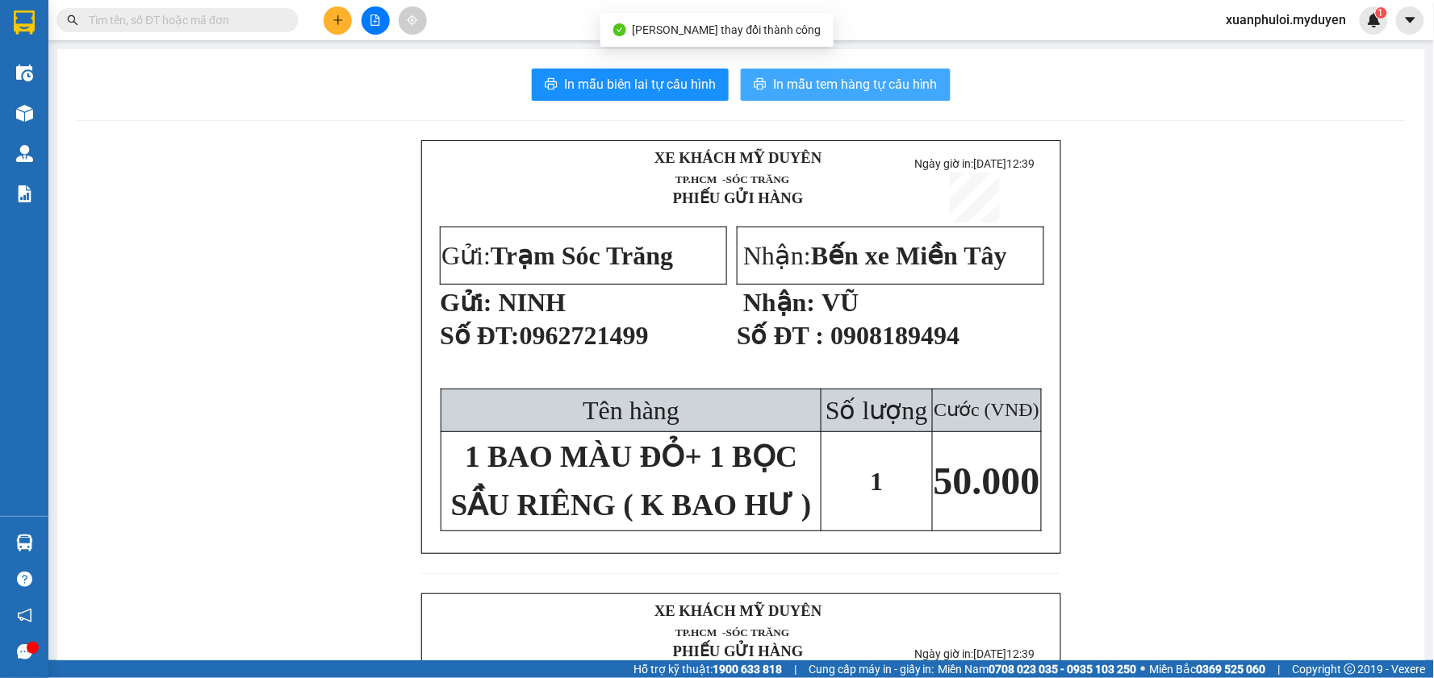
click at [773, 90] on span "In mẫu tem hàng tự cấu hình" at bounding box center [855, 84] width 165 height 20
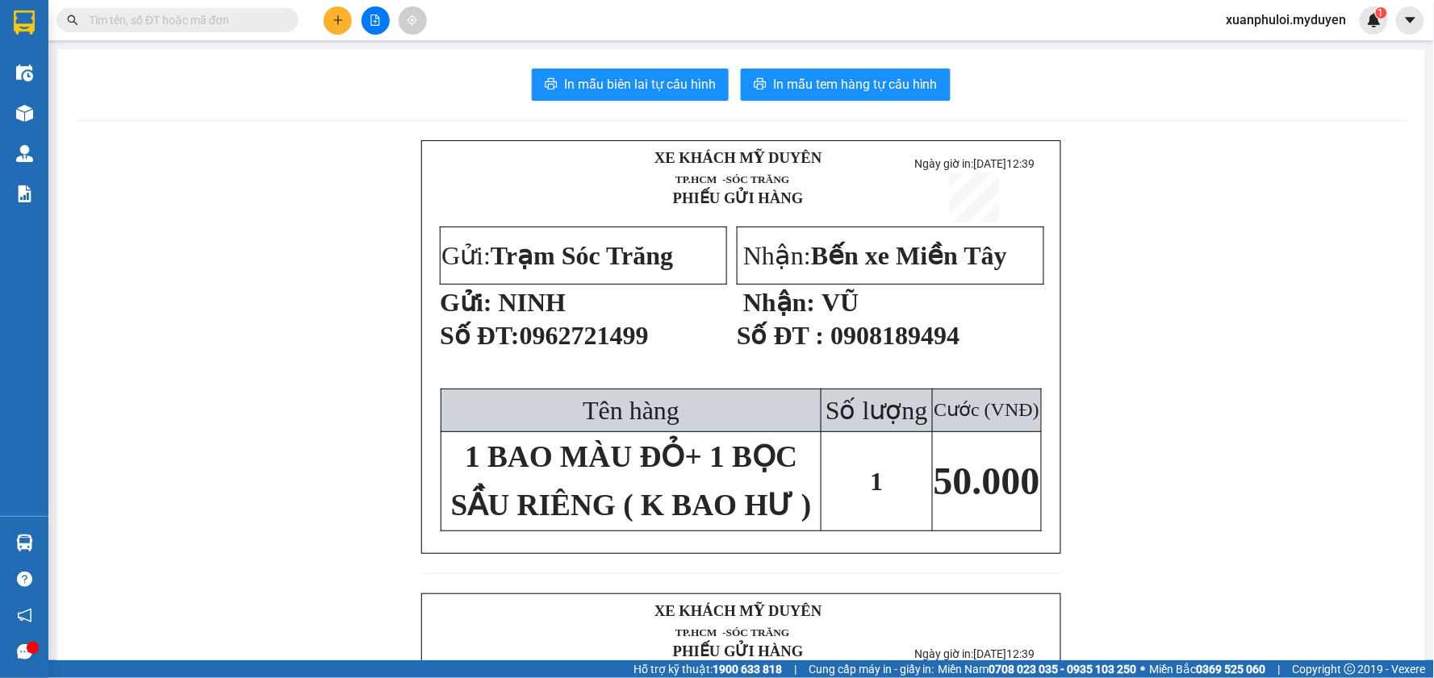
click at [328, 14] on button at bounding box center [338, 20] width 28 height 28
click at [374, 69] on div "Tạo đơn hàng" at bounding box center [401, 61] width 70 height 18
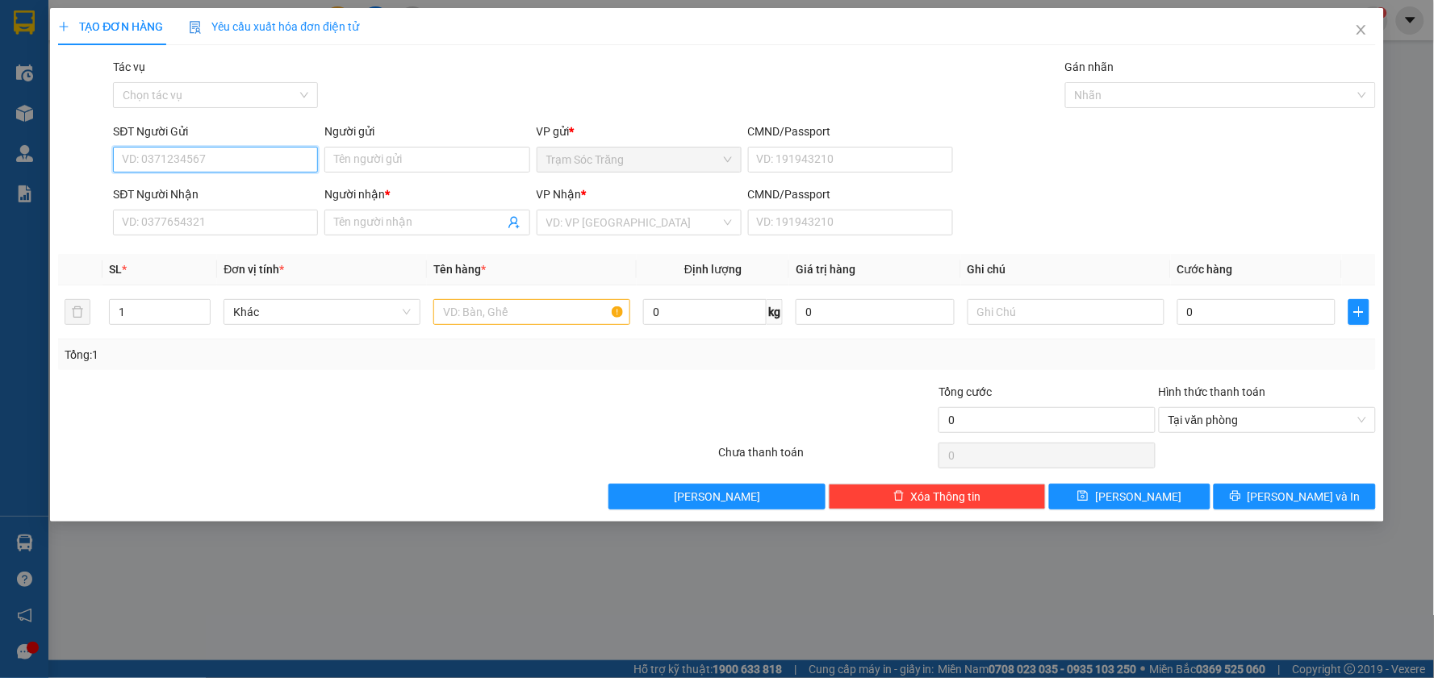
click at [252, 165] on input "SĐT Người Gửi" at bounding box center [215, 160] width 205 height 26
click at [196, 190] on div "0939594393 - PHƯỢNG" at bounding box center [216, 192] width 186 height 18
type input "0939594393"
type input "PHƯỢNG"
type input "0938743015"
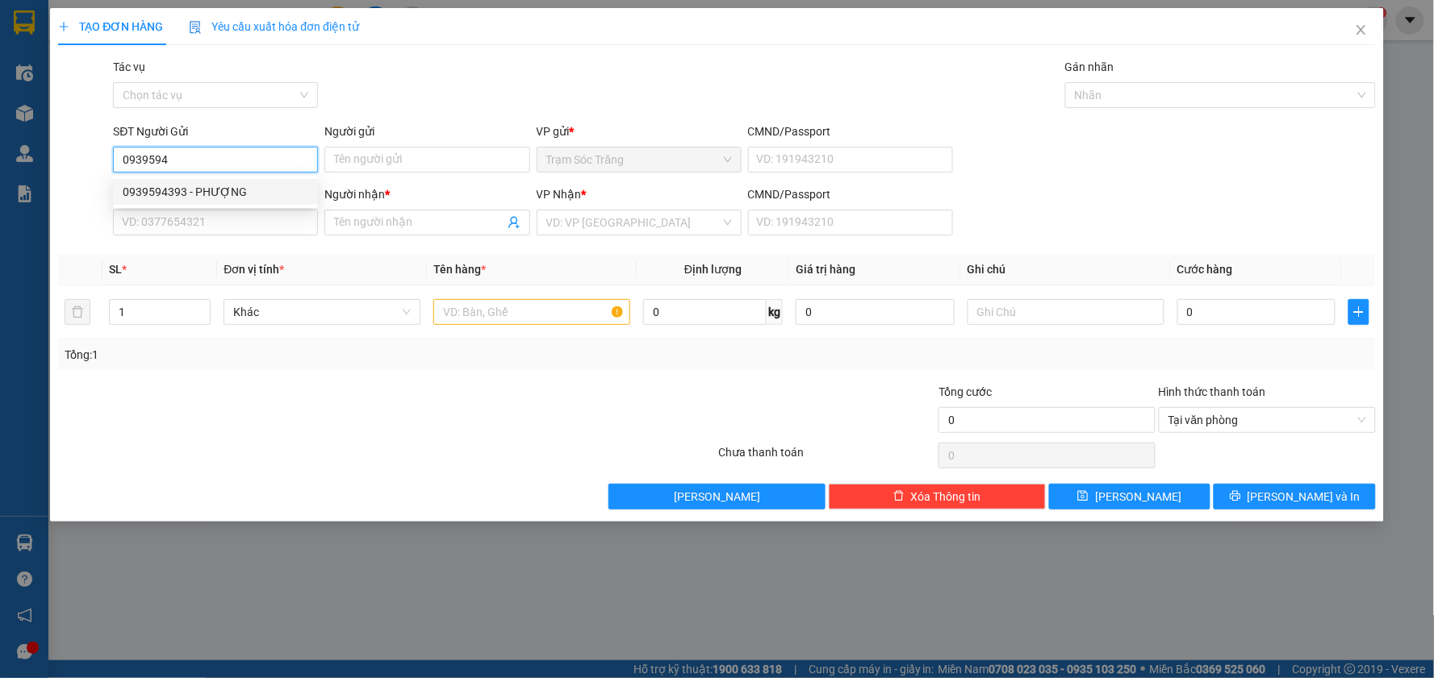
type input "THƯ"
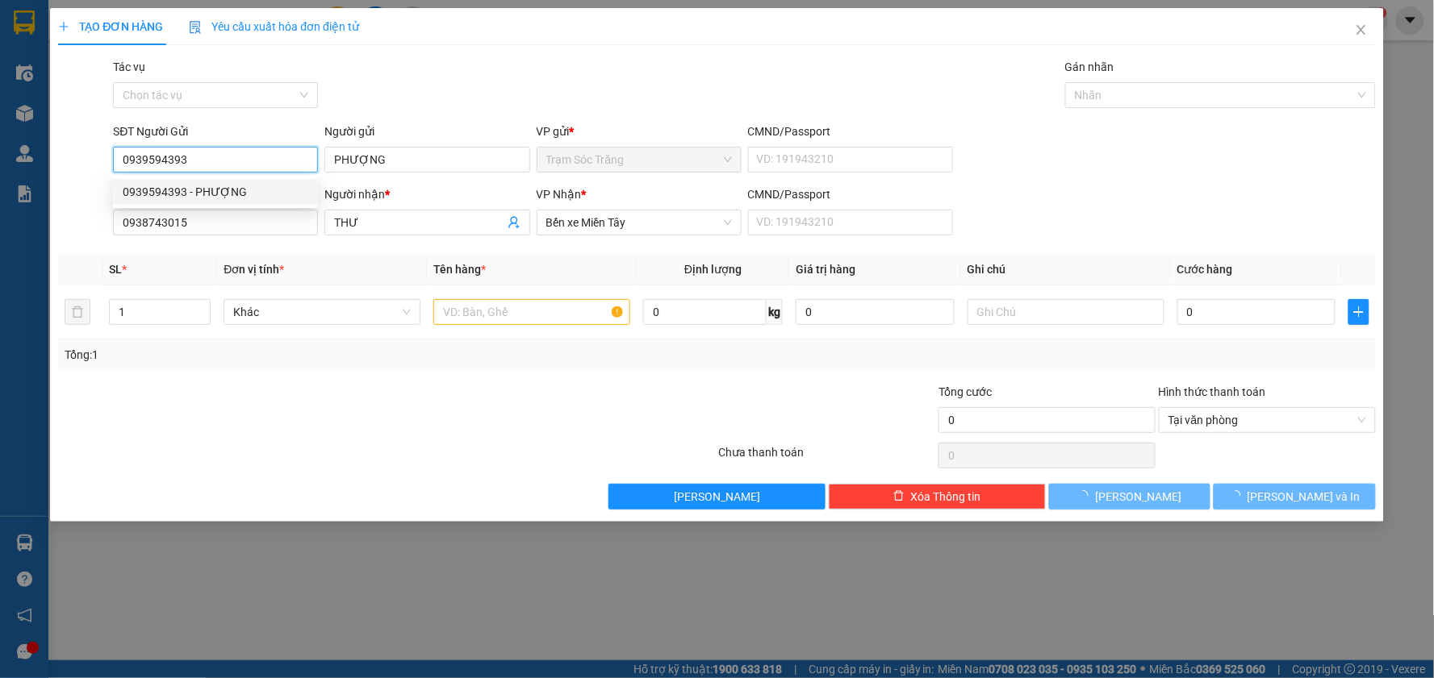
type input "40.000"
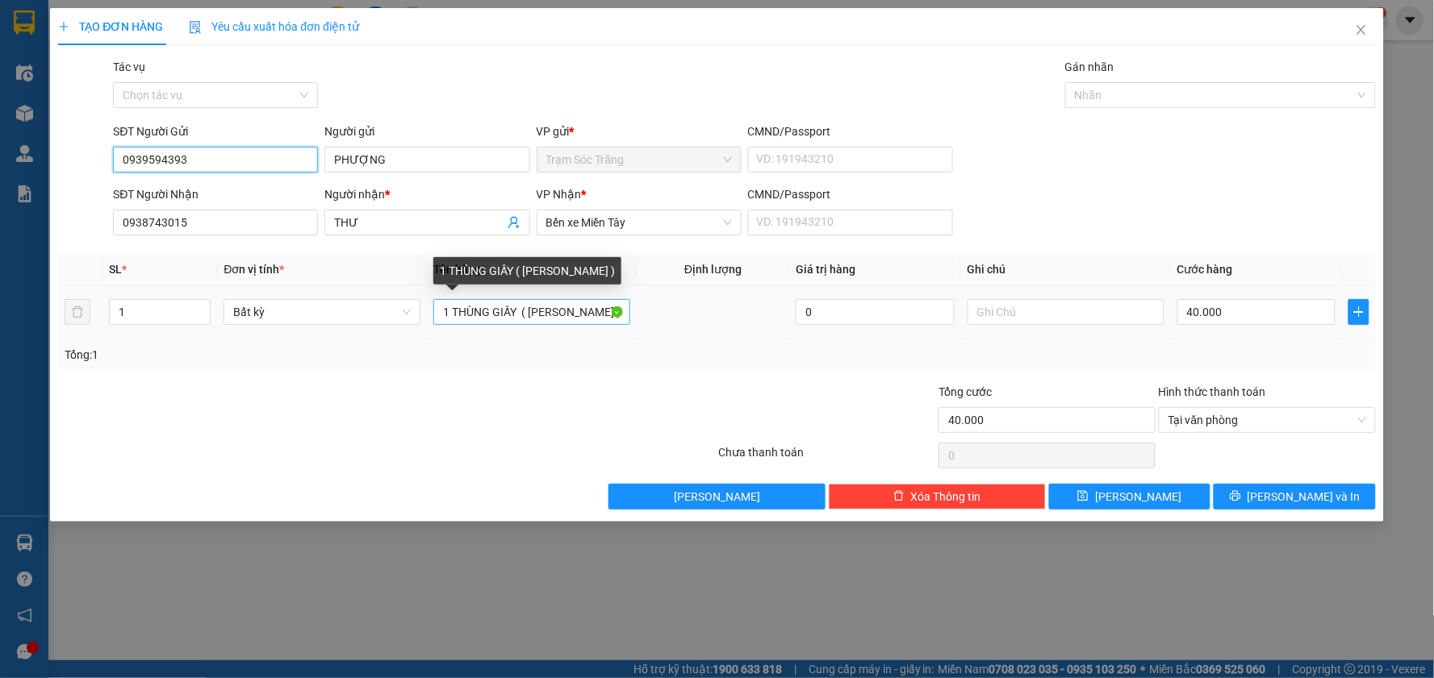
type input "0939594393"
drag, startPoint x: 520, startPoint y: 308, endPoint x: 351, endPoint y: 308, distance: 168.6
click at [351, 308] on tr "1 Bất kỳ 1 THÙNG GIẤY ( KO BAO HƯ ) 0 40.000" at bounding box center [716, 313] width 1317 height 54
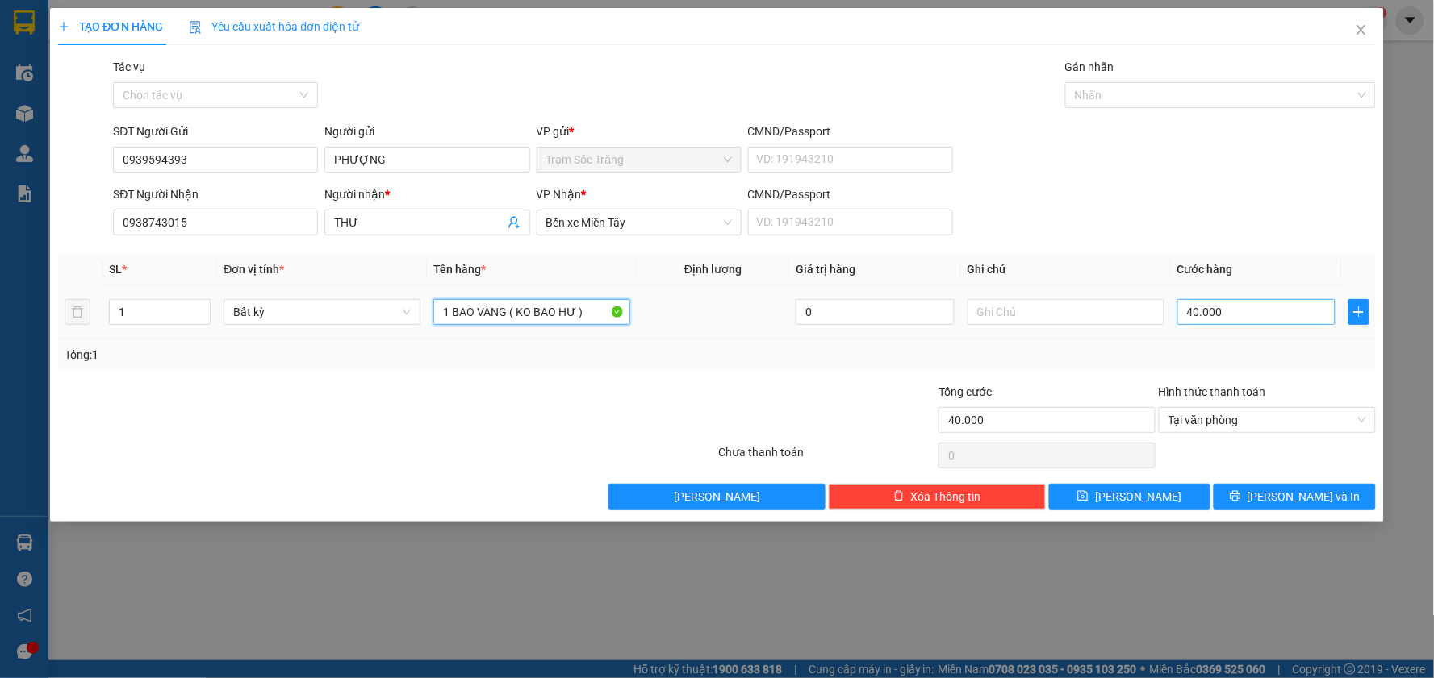
type input "1 BAO VÀNG ( KO BAO HƯ )"
click at [1239, 304] on input "40.000" at bounding box center [1256, 312] width 159 height 26
type input "3"
type input "30"
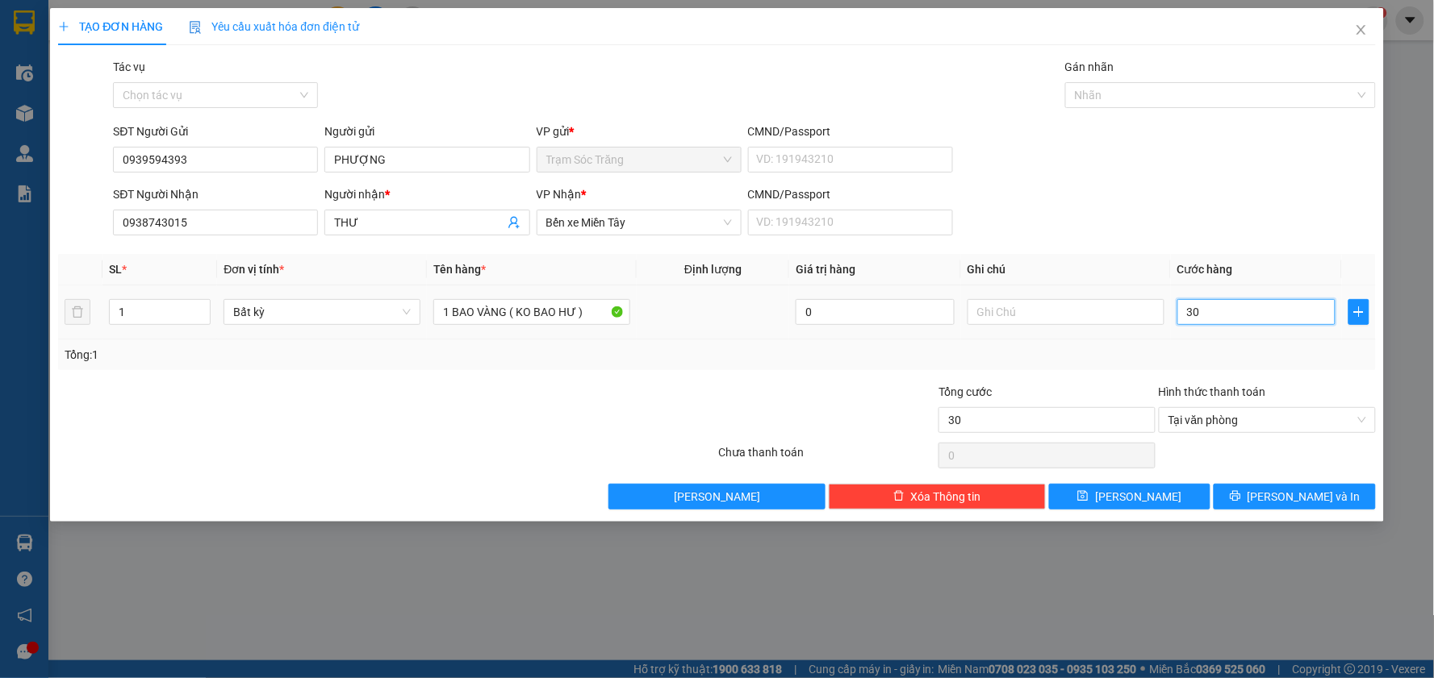
type input "300"
type input "3.000"
type input "30.000"
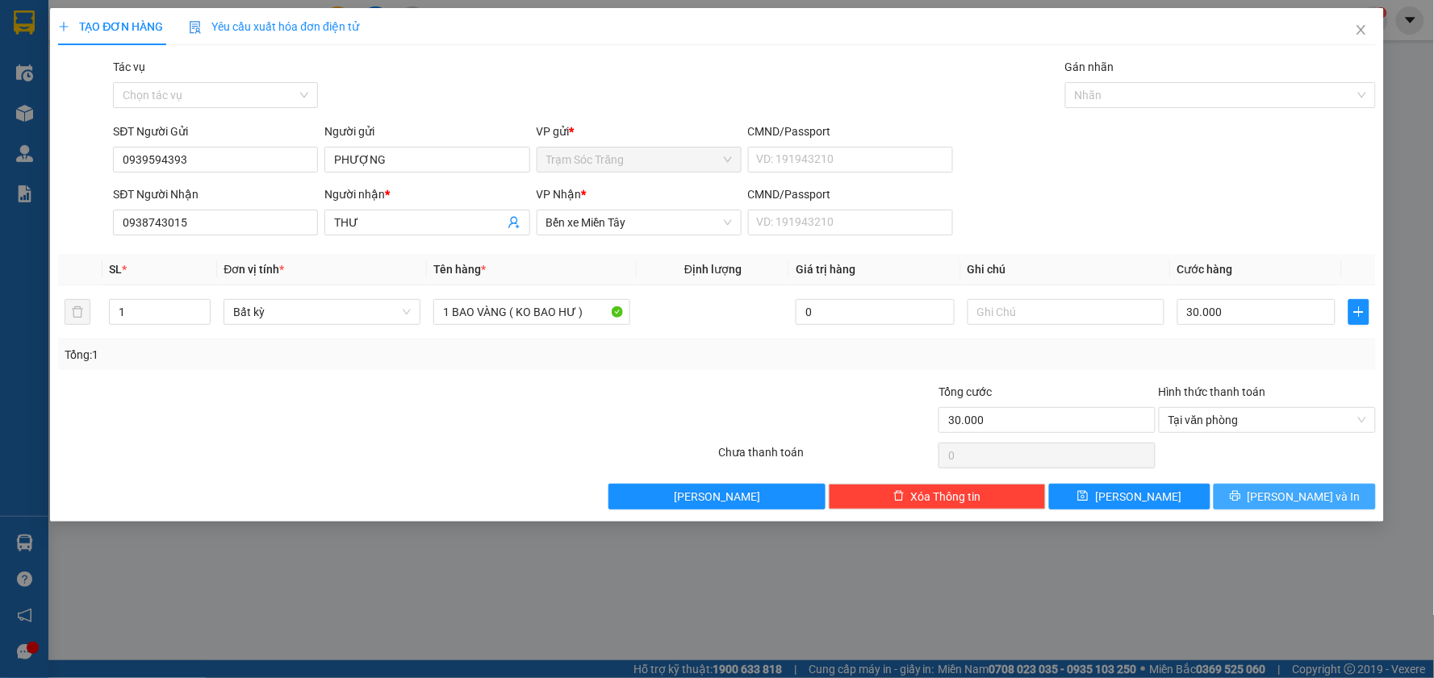
click at [1342, 500] on button "[PERSON_NAME] và In" at bounding box center [1294, 497] width 162 height 26
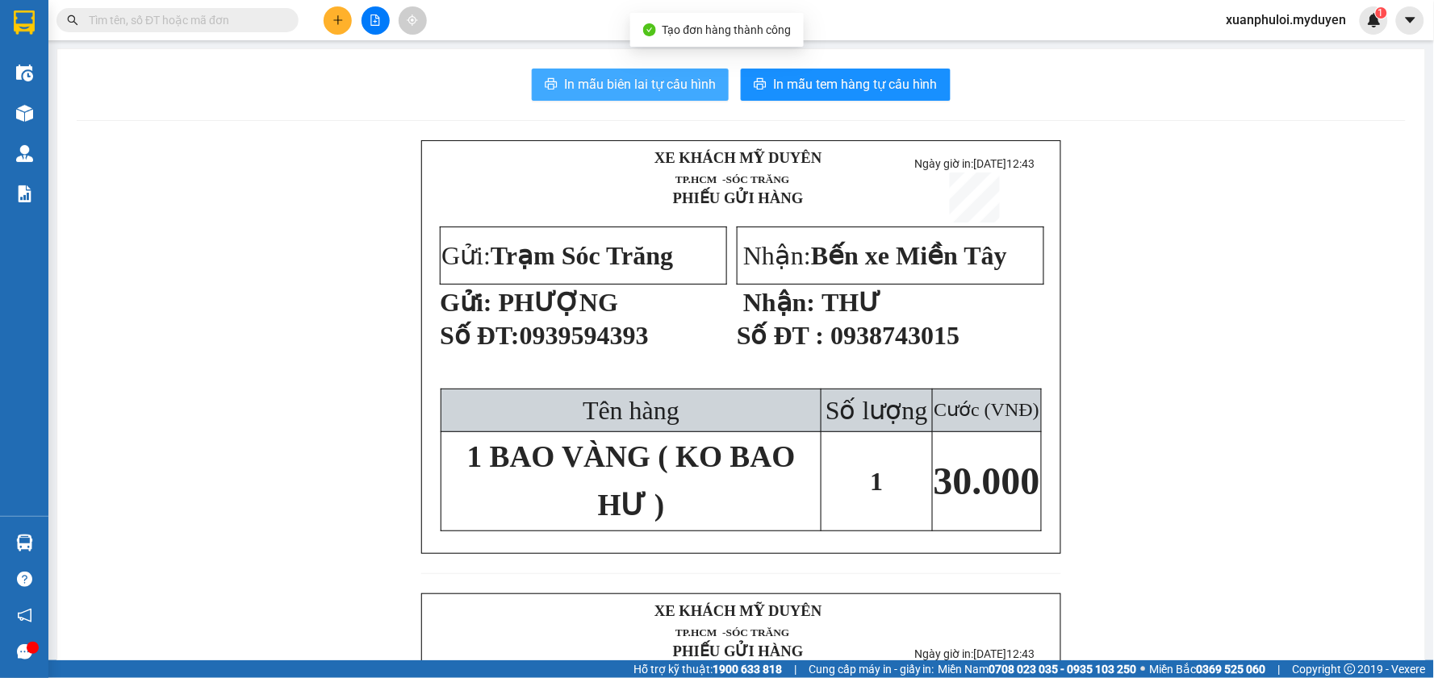
click at [664, 84] on span "In mẫu biên lai tự cấu hình" at bounding box center [640, 84] width 152 height 20
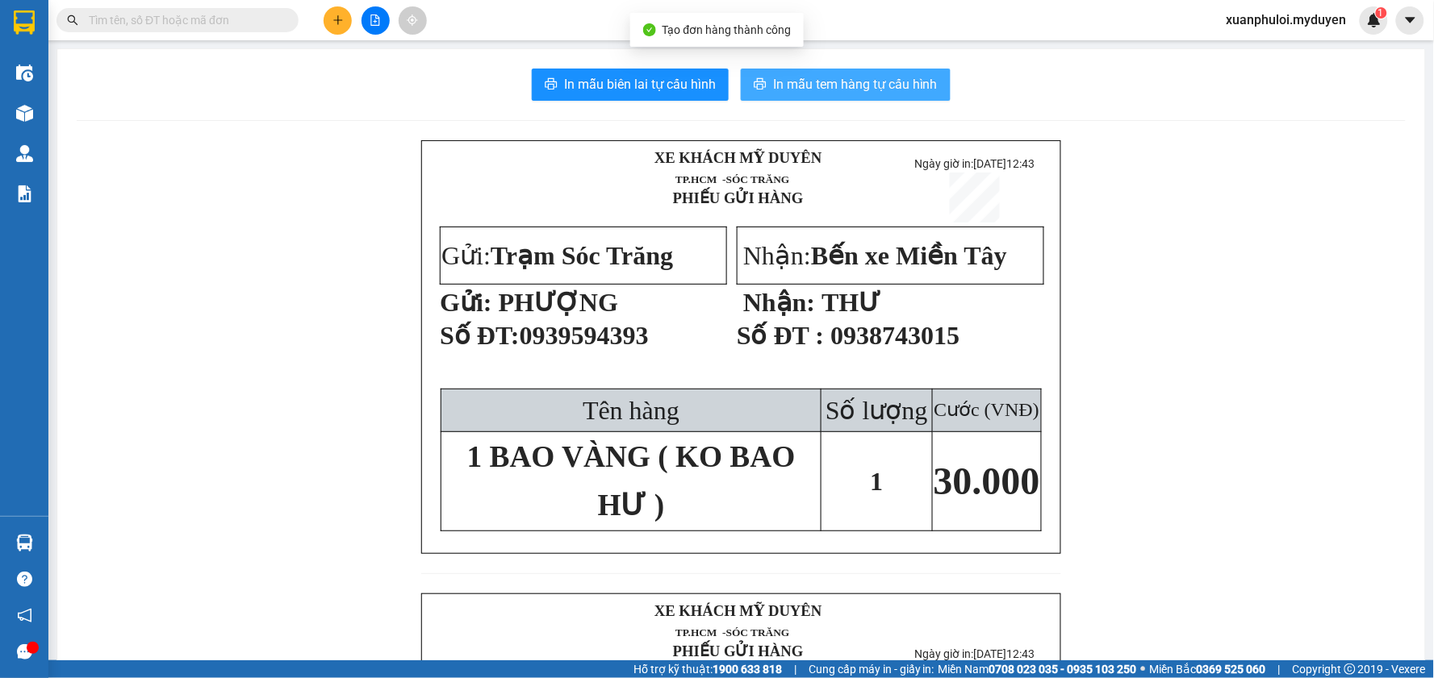
click at [867, 86] on span "In mẫu tem hàng tự cấu hình" at bounding box center [855, 84] width 165 height 20
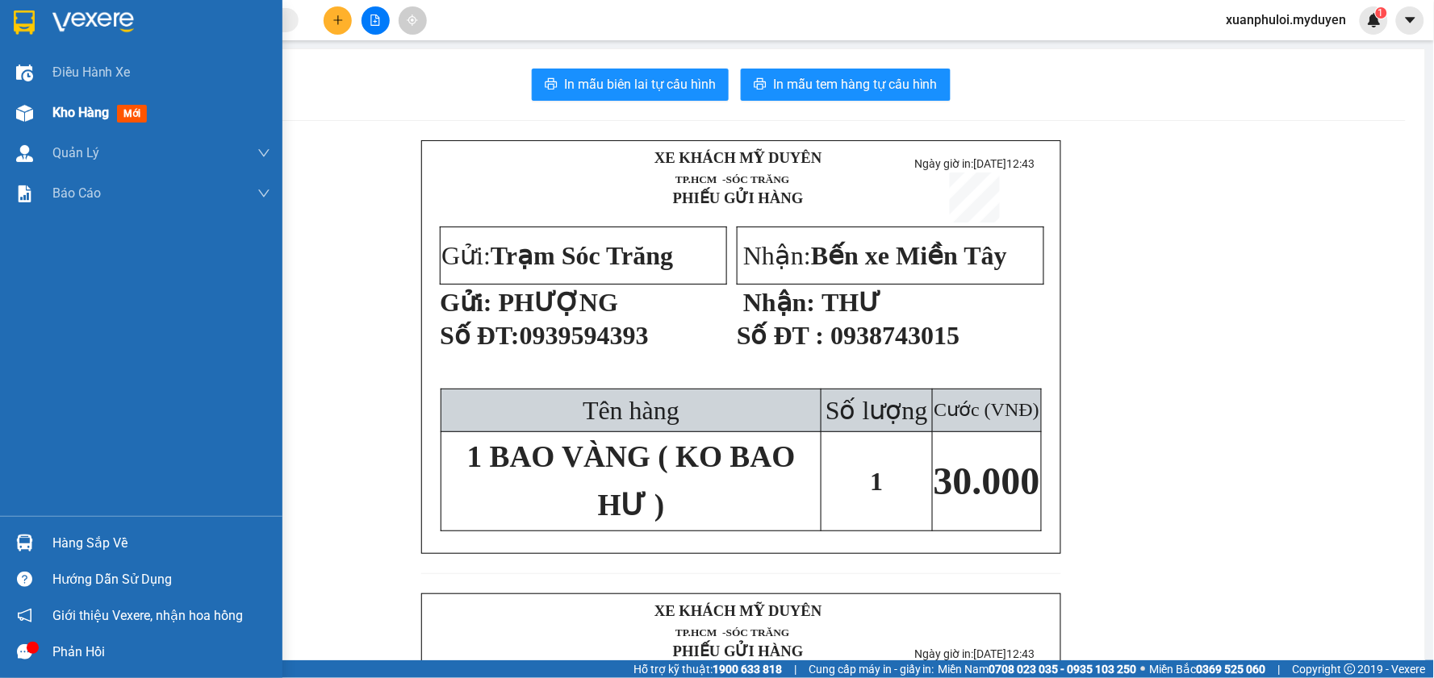
click at [65, 115] on span "Kho hàng" at bounding box center [80, 112] width 56 height 15
